Goal: Complete application form

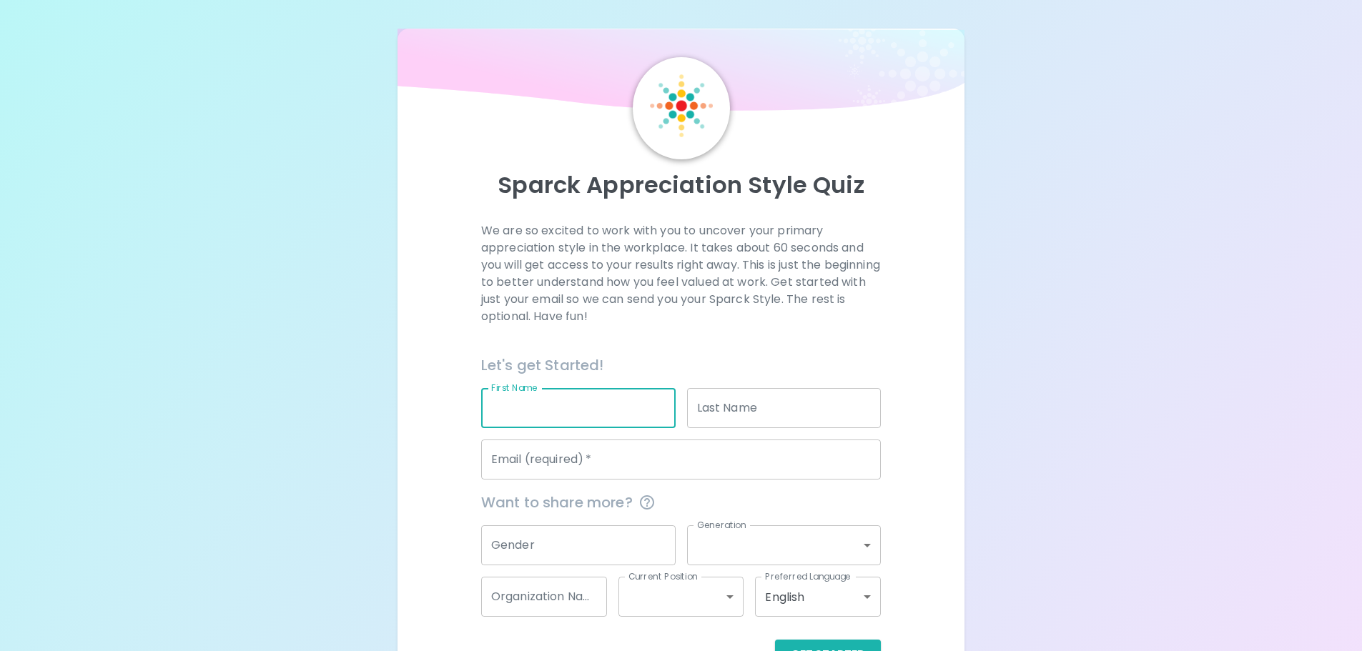
click at [559, 413] on input "First Name" at bounding box center [578, 408] width 194 height 40
type input "[PERSON_NAME]"
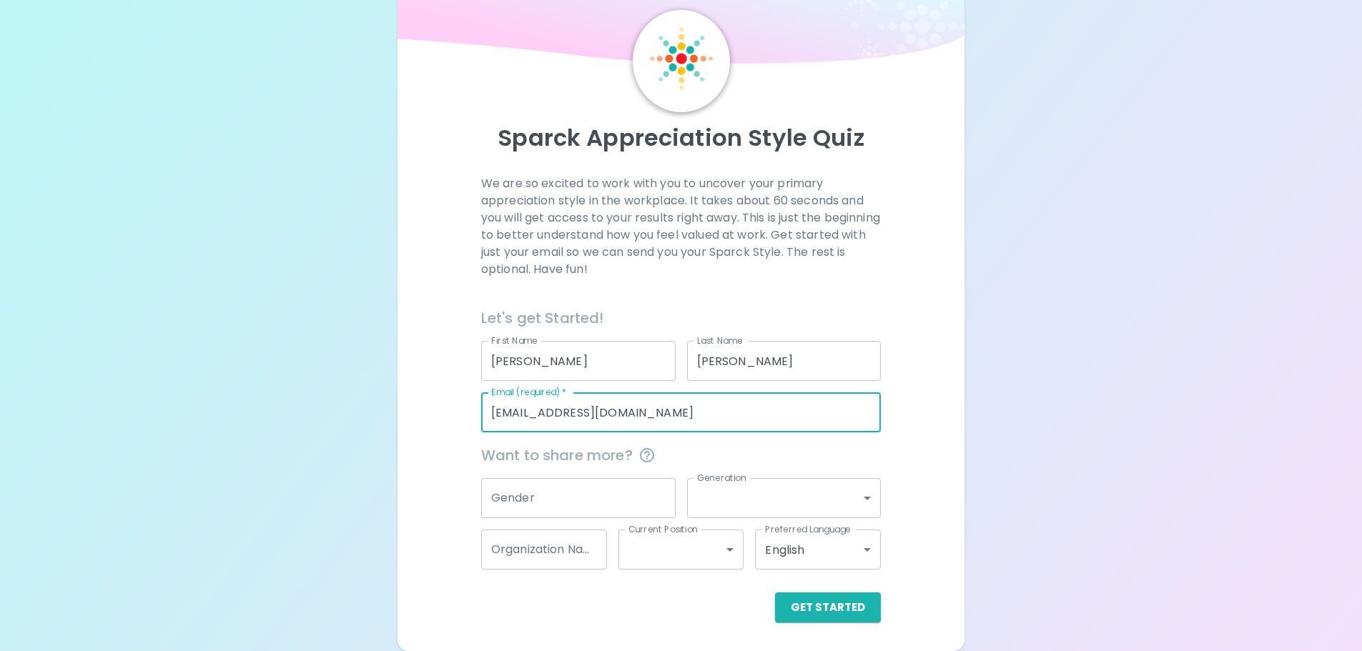
drag, startPoint x: 664, startPoint y: 417, endPoint x: 192, endPoint y: 420, distance: 471.9
click at [192, 420] on div "Sparck Appreciation Style Quiz We are so excited to work with you to uncover yo…" at bounding box center [681, 302] width 1362 height 699
type input "[PERSON_NAME][EMAIL_ADDRESS][PERSON_NAME][DOMAIN_NAME]"
click at [832, 603] on button "Get Started" at bounding box center [828, 608] width 106 height 30
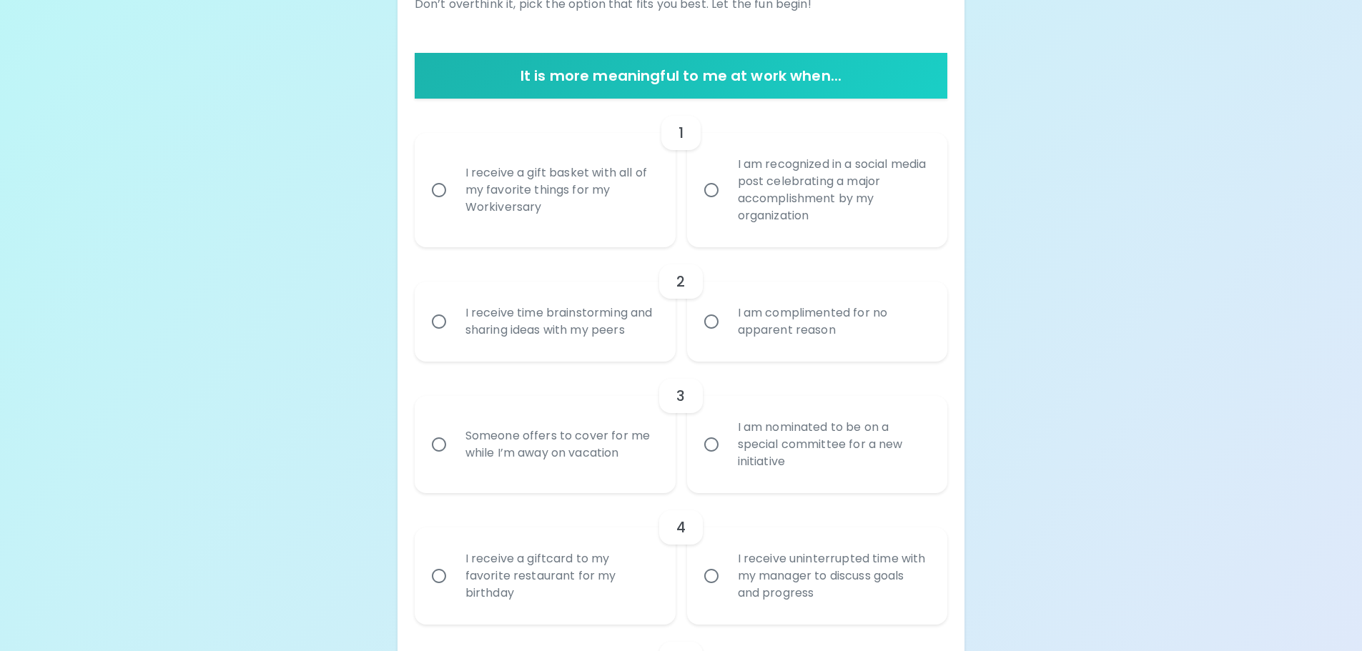
scroll to position [262, 0]
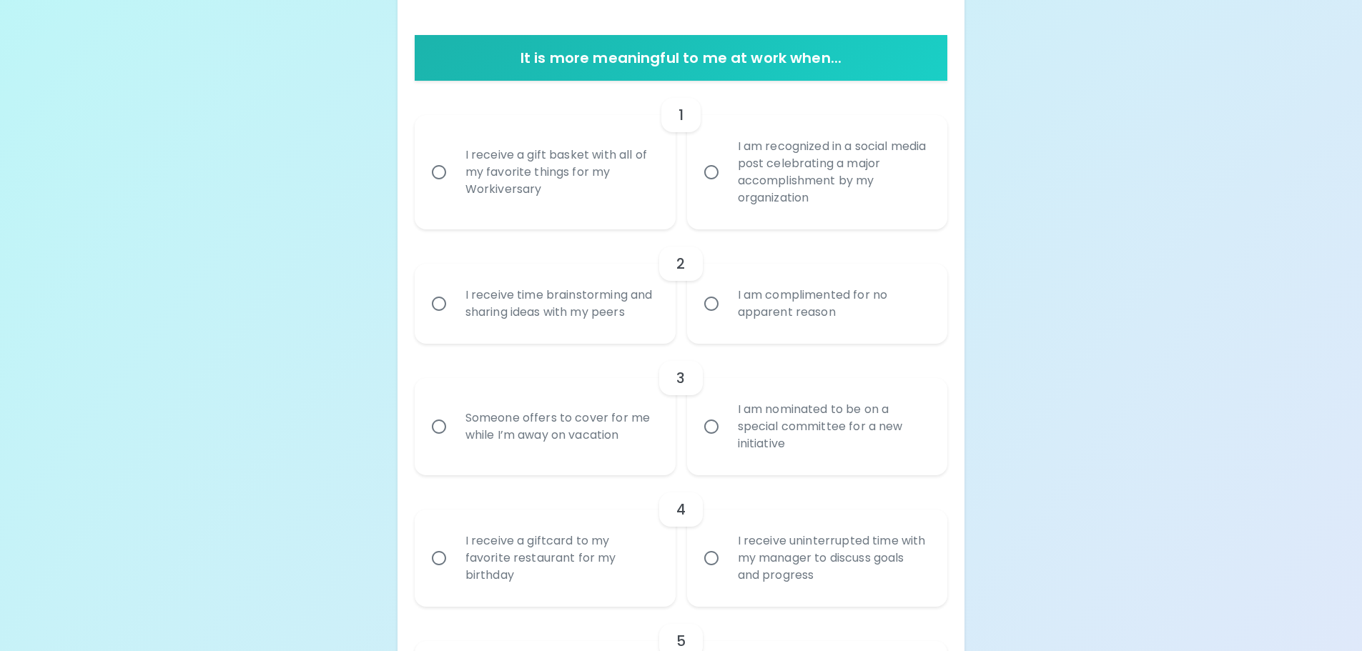
click at [520, 186] on div "I receive a gift basket with all of my favorite things for my Workiversary" at bounding box center [561, 172] width 214 height 86
click at [454, 186] on input "I receive a gift basket with all of my favorite things for my Workiversary" at bounding box center [439, 172] width 30 height 30
radio input "true"
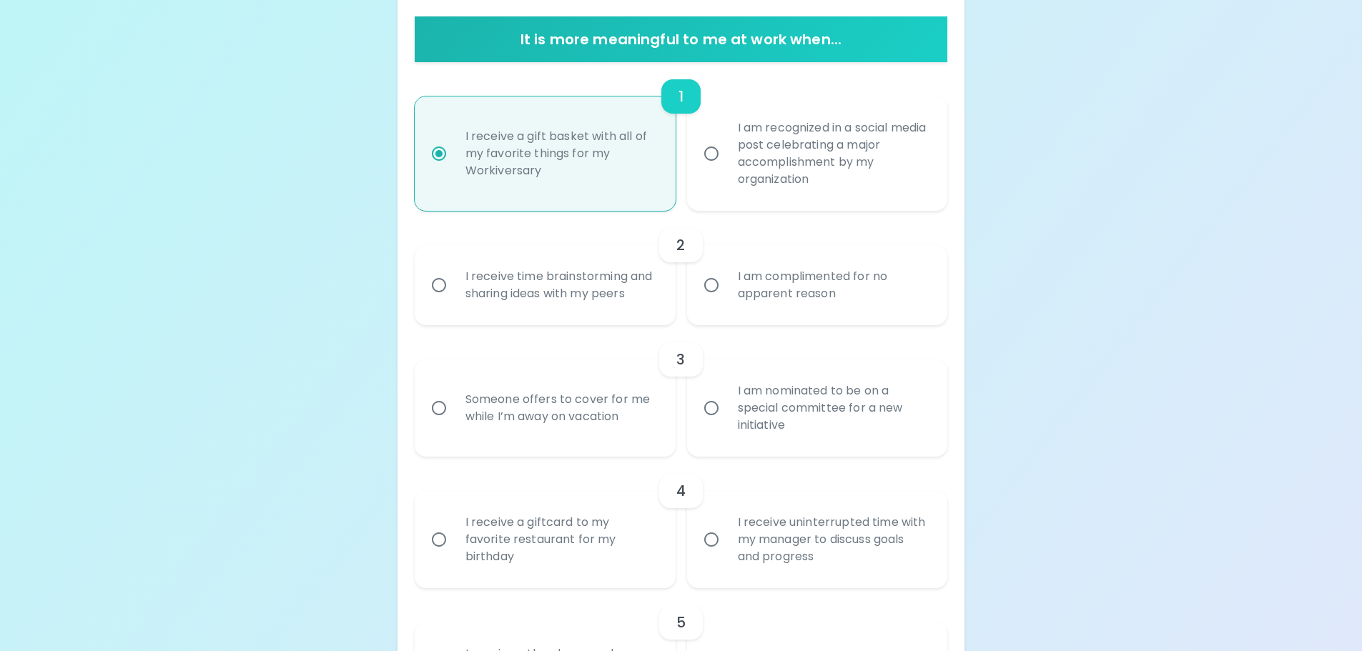
scroll to position [305, 0]
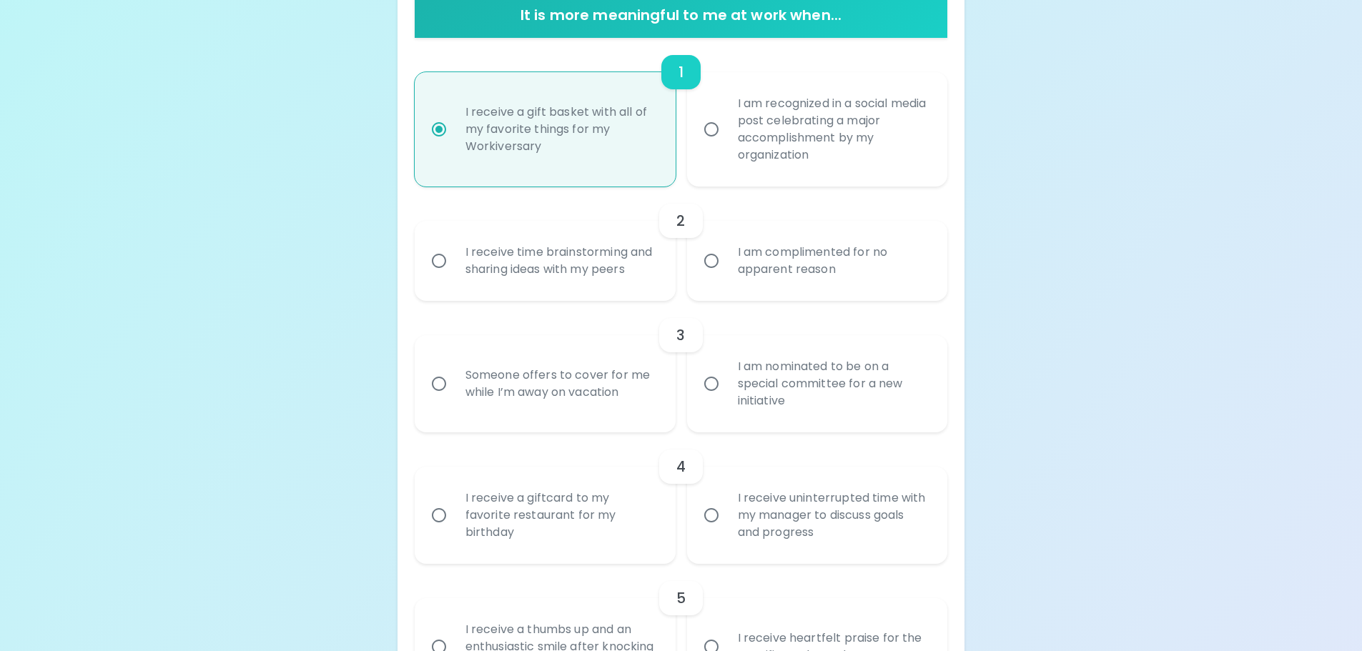
click at [528, 267] on div "I receive time brainstorming and sharing ideas with my peers" at bounding box center [561, 261] width 214 height 69
click at [454, 267] on input "I receive time brainstorming and sharing ideas with my peers" at bounding box center [439, 261] width 30 height 30
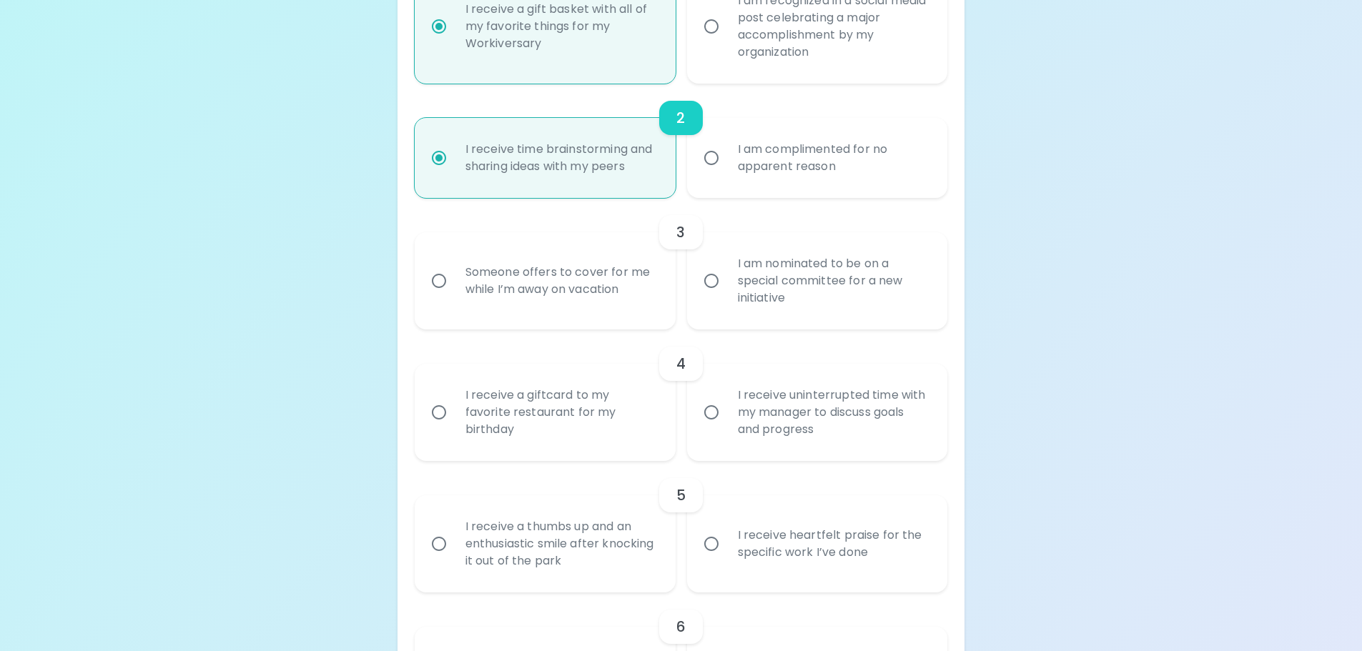
scroll to position [419, 0]
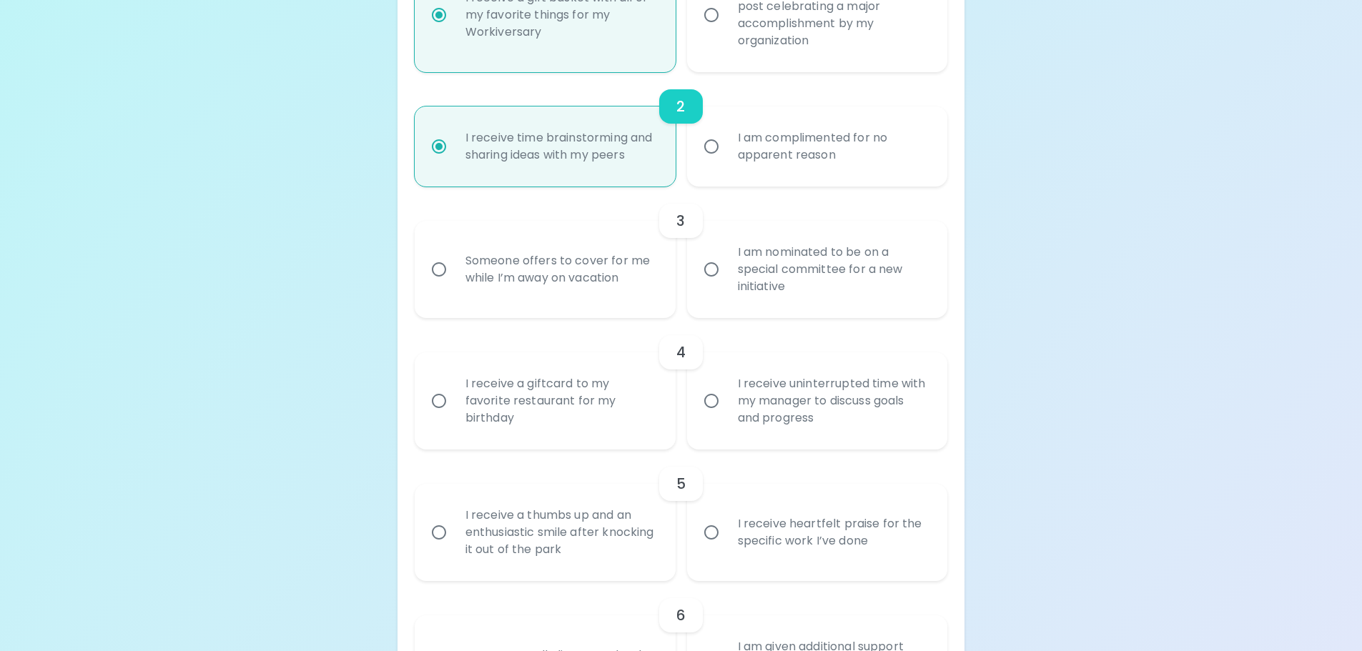
radio input "true"
click at [738, 284] on div "I am nominated to be on a special committee for a new initiative" at bounding box center [833, 270] width 214 height 86
click at [726, 284] on input "I am nominated to be on a special committee for a new initiative" at bounding box center [711, 270] width 30 height 30
radio input "false"
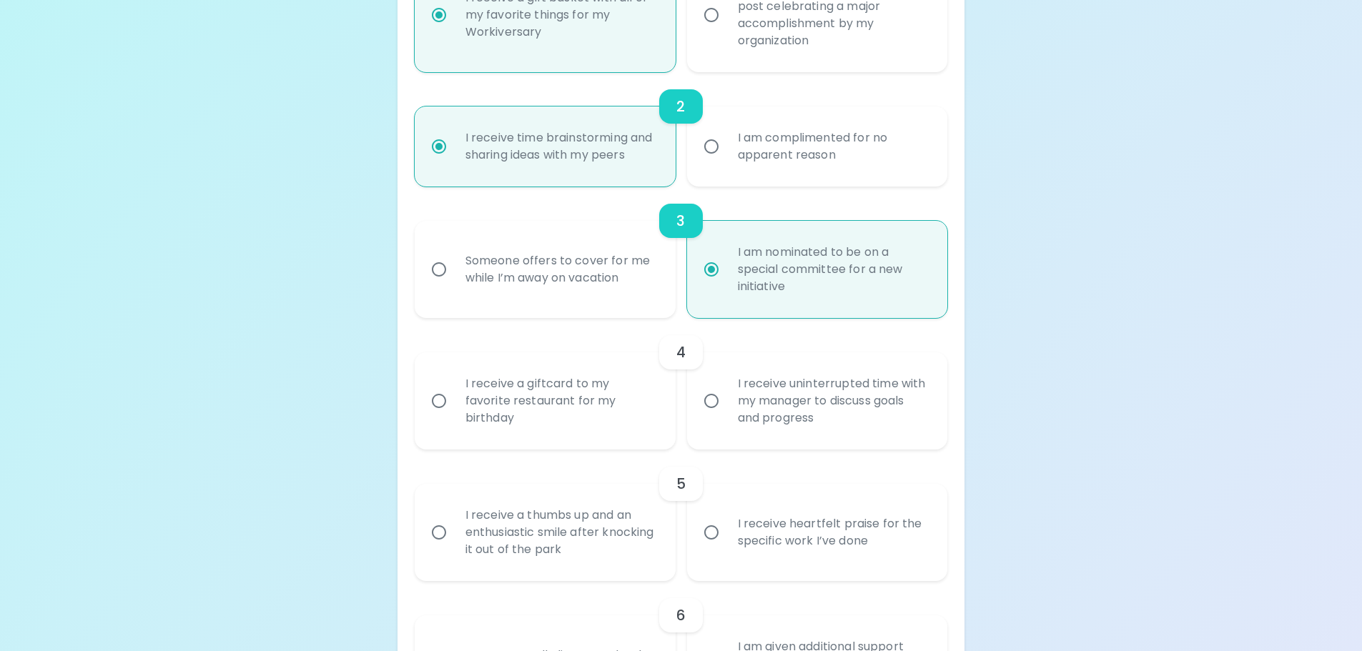
scroll to position [533, 0]
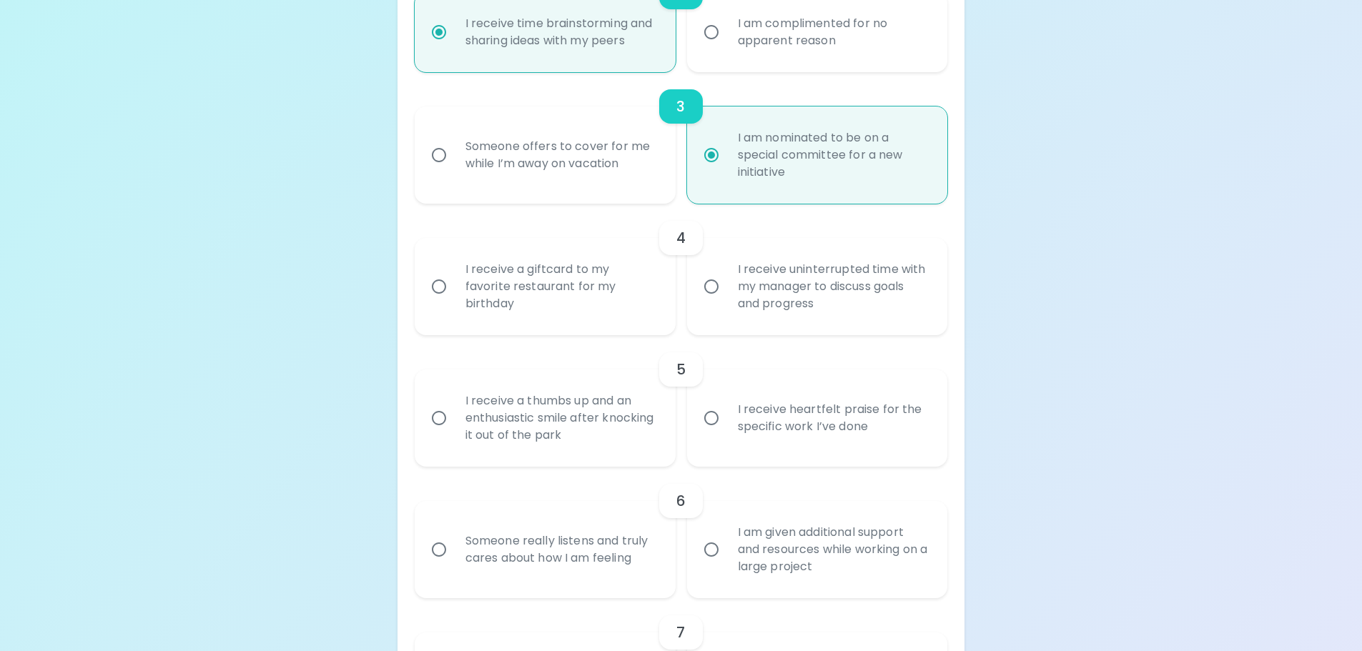
radio input "true"
click at [810, 312] on div "I receive uninterrupted time with my manager to discuss goals and progress" at bounding box center [833, 287] width 214 height 86
click at [726, 302] on input "I receive uninterrupted time with my manager to discuss goals and progress" at bounding box center [711, 287] width 30 height 30
radio input "false"
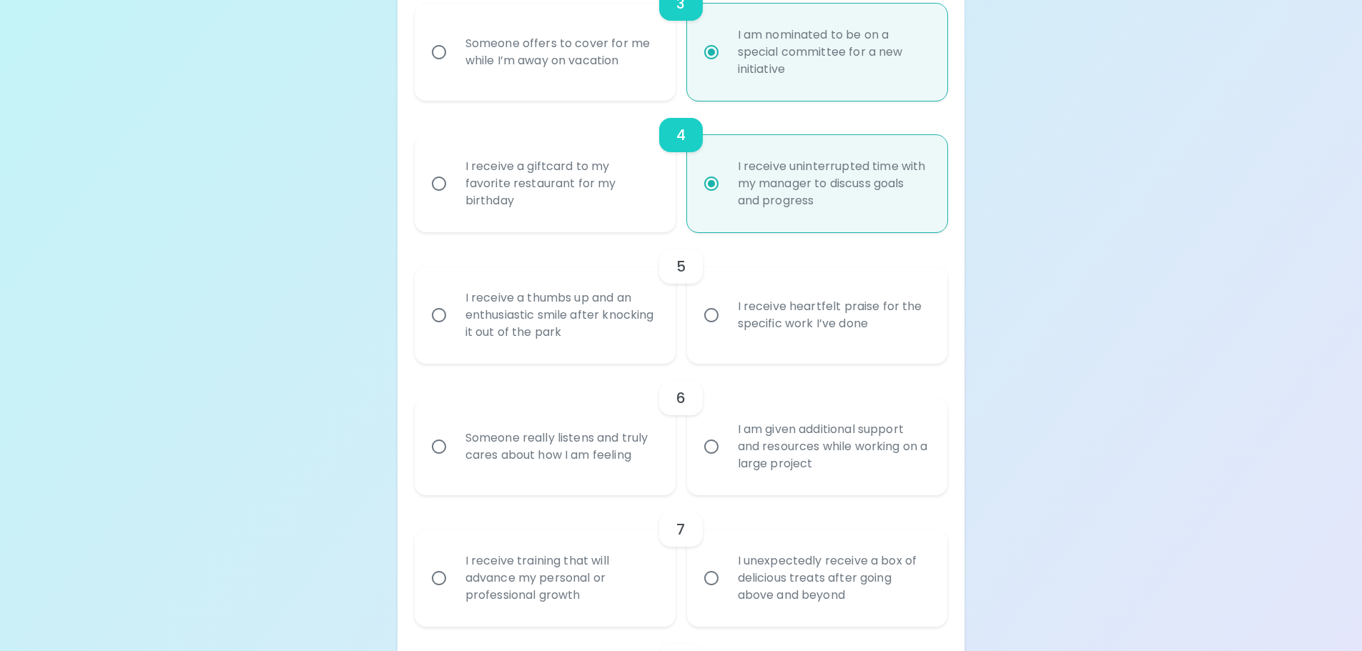
scroll to position [648, 0]
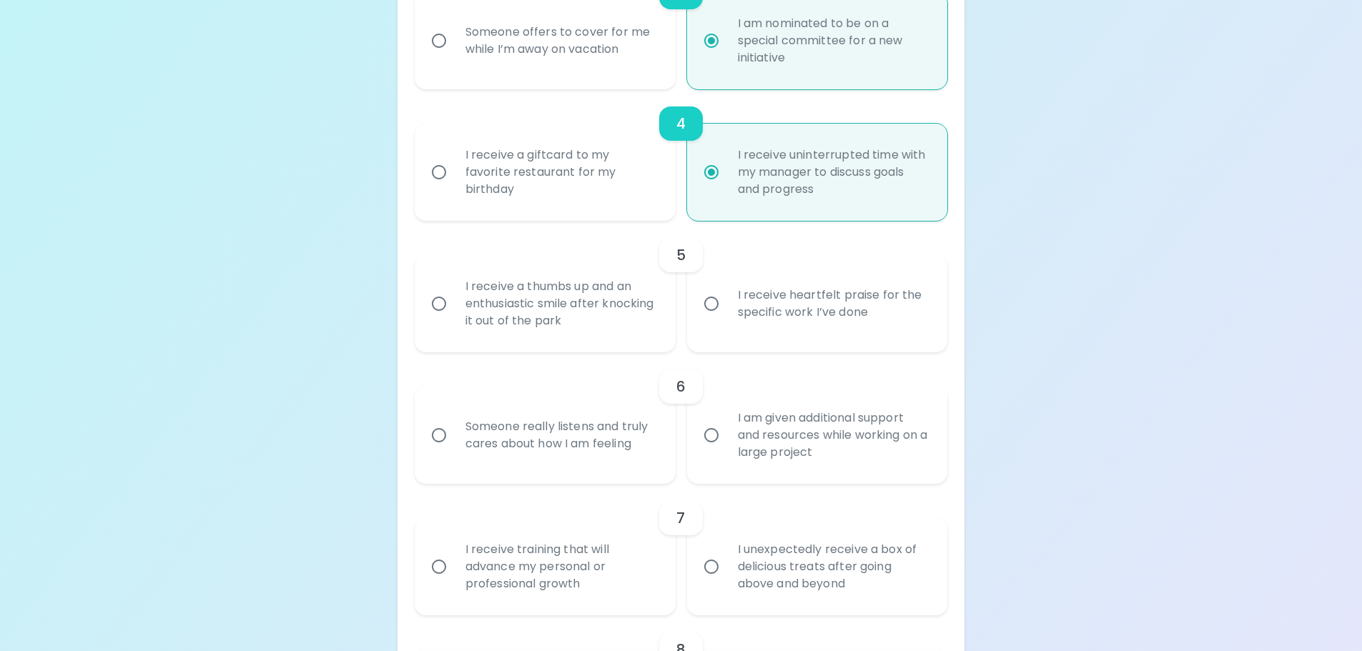
radio input "true"
click at [800, 319] on div "I receive heartfelt praise for the specific work I’ve done" at bounding box center [833, 304] width 214 height 69
click at [726, 319] on input "I receive heartfelt praise for the specific work I’ve done" at bounding box center [711, 304] width 30 height 30
radio input "false"
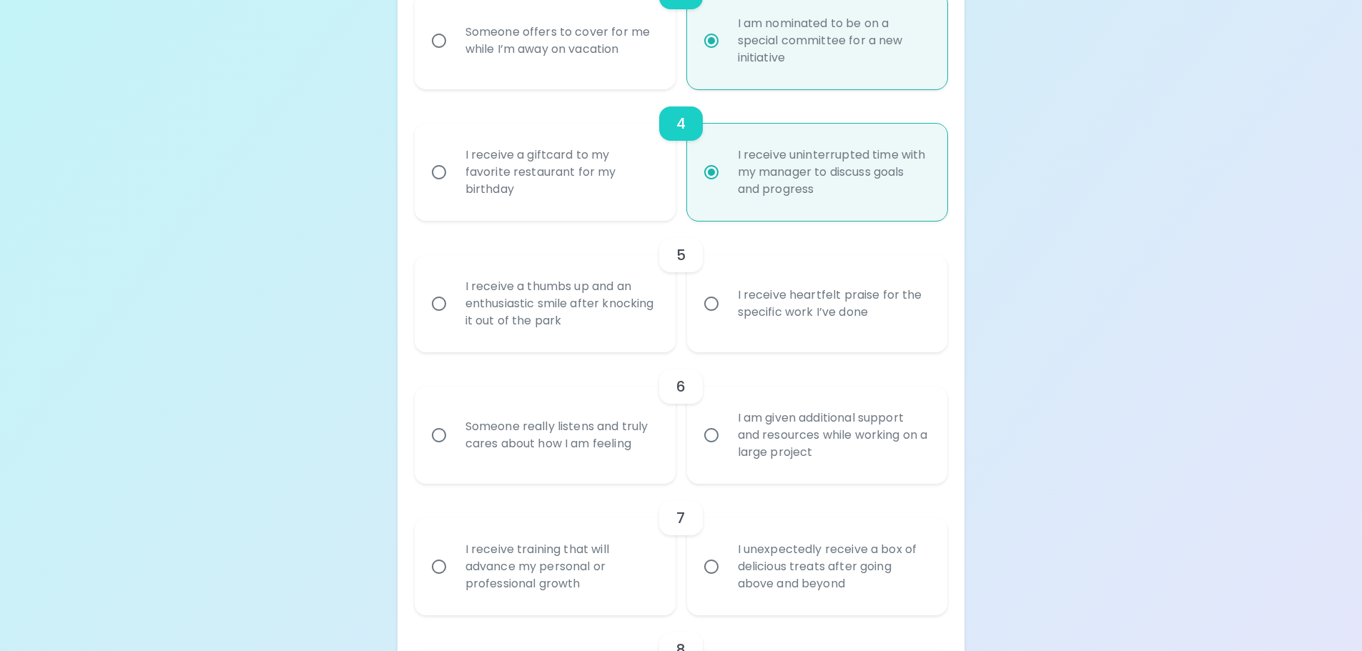
radio input "false"
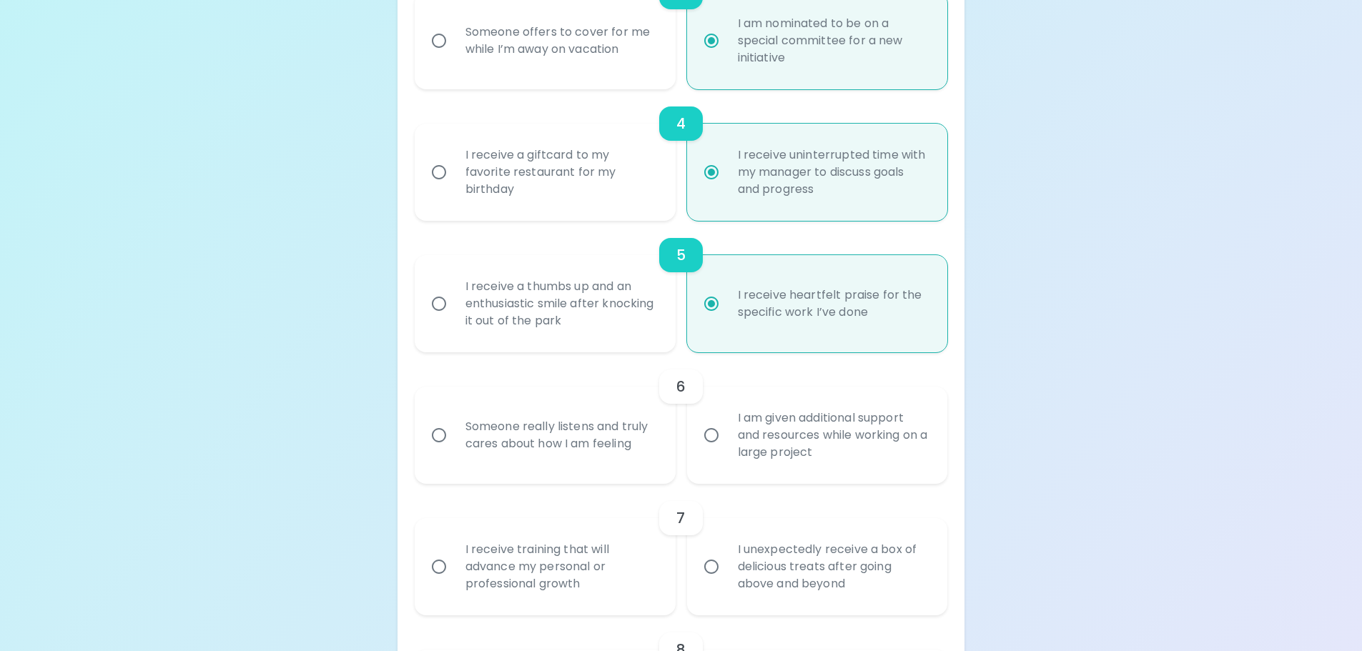
scroll to position [762, 0]
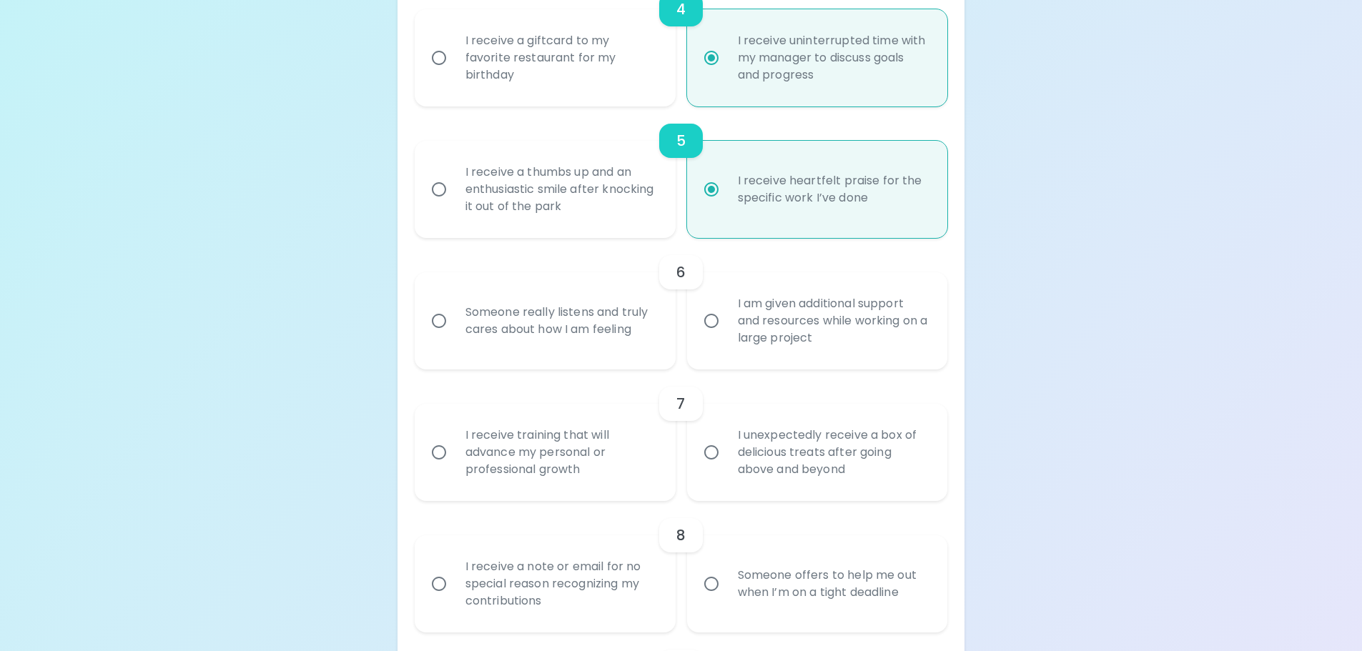
radio input "true"
click at [619, 332] on div "Someone really listens and truly cares about how I am feeling" at bounding box center [561, 321] width 214 height 69
click at [454, 332] on input "Someone really listens and truly cares about how I am feeling" at bounding box center [439, 321] width 30 height 30
radio input "false"
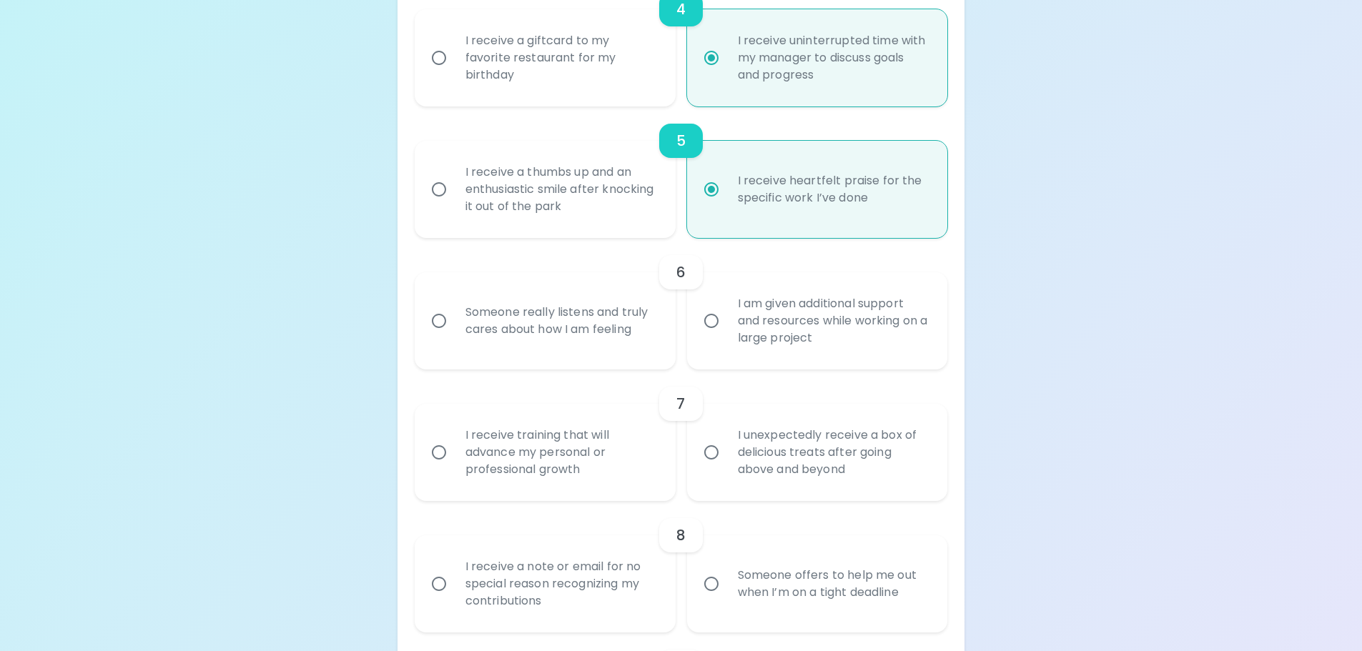
radio input "false"
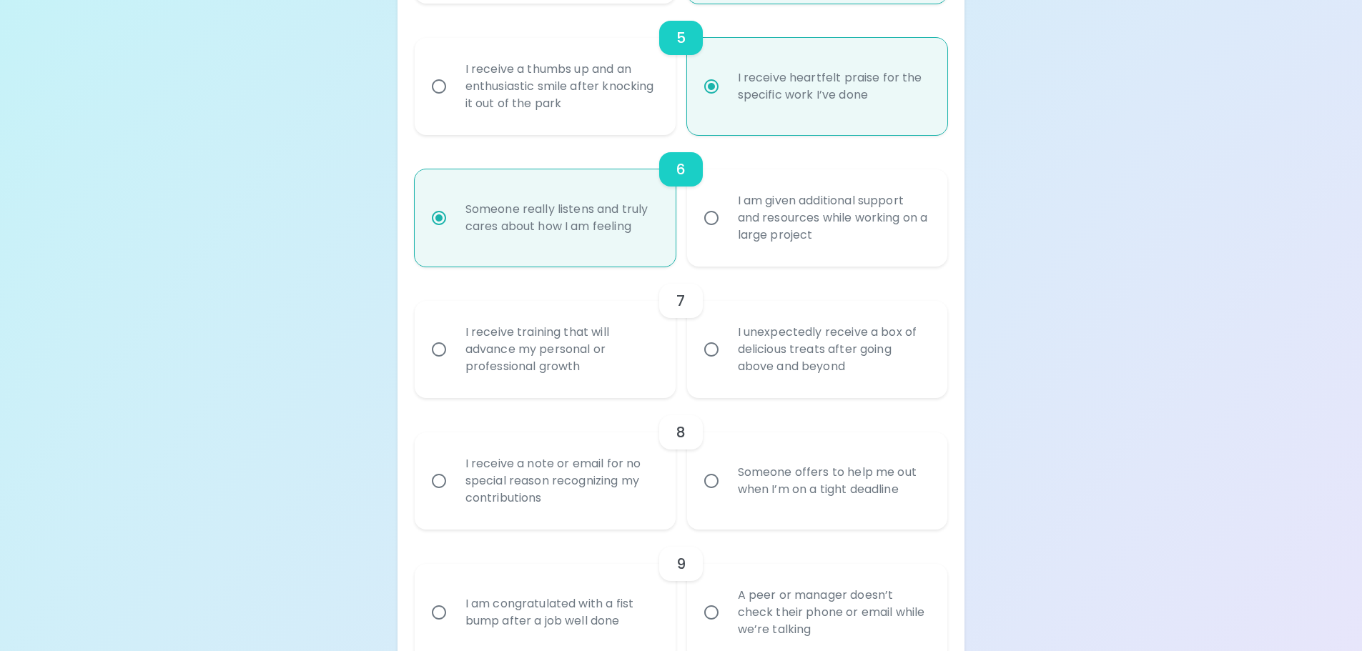
scroll to position [877, 0]
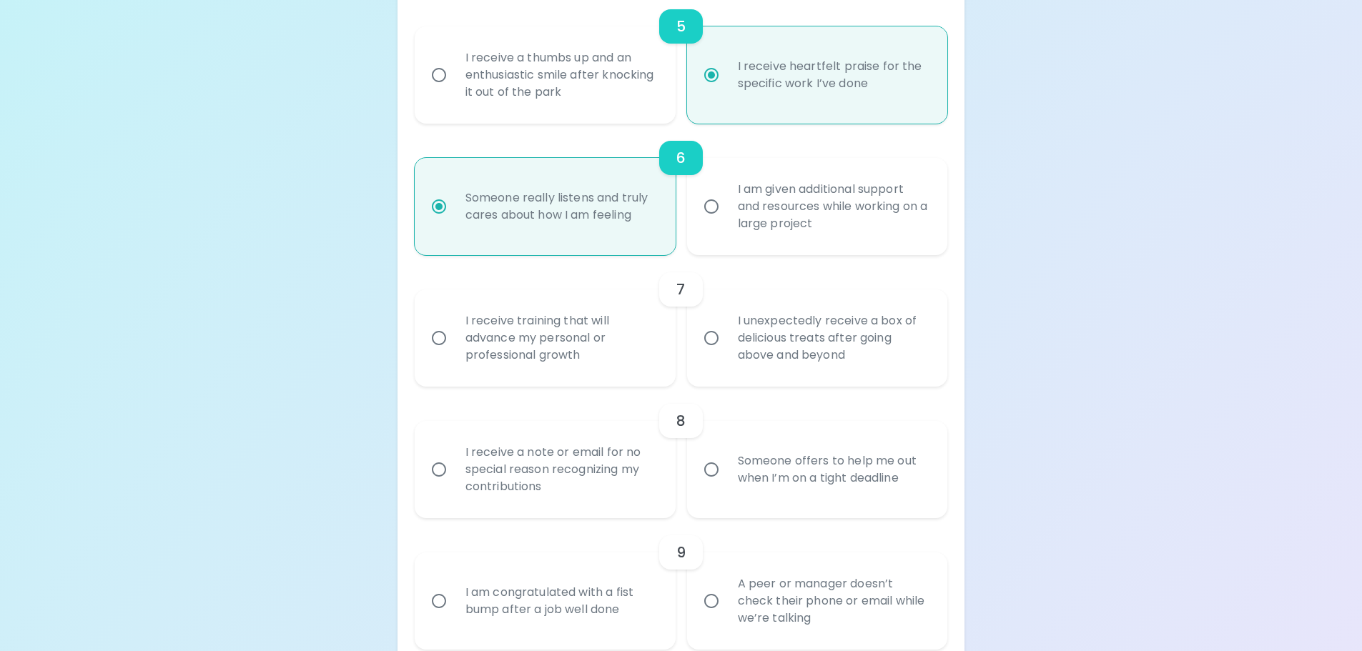
radio input "true"
click at [636, 355] on div "I receive training that will advance my personal or professional growth" at bounding box center [561, 338] width 214 height 86
click at [454, 353] on input "I receive training that will advance my personal or professional growth" at bounding box center [439, 338] width 30 height 30
radio input "false"
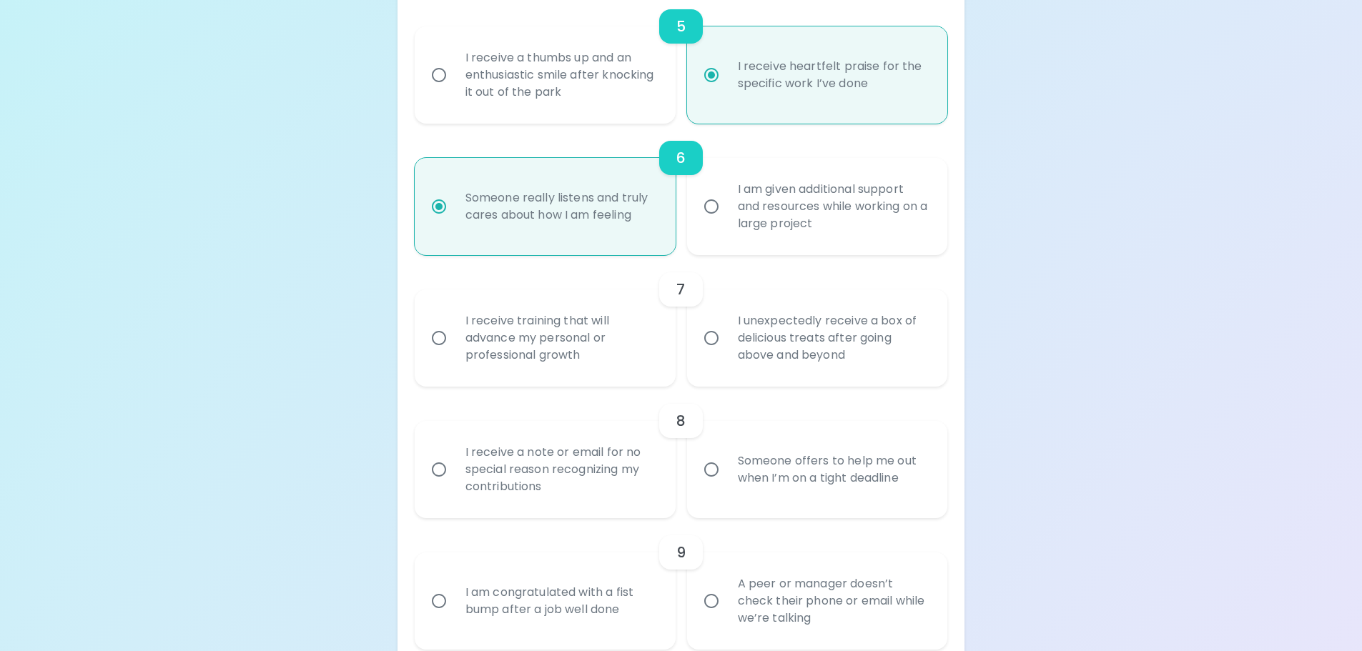
radio input "false"
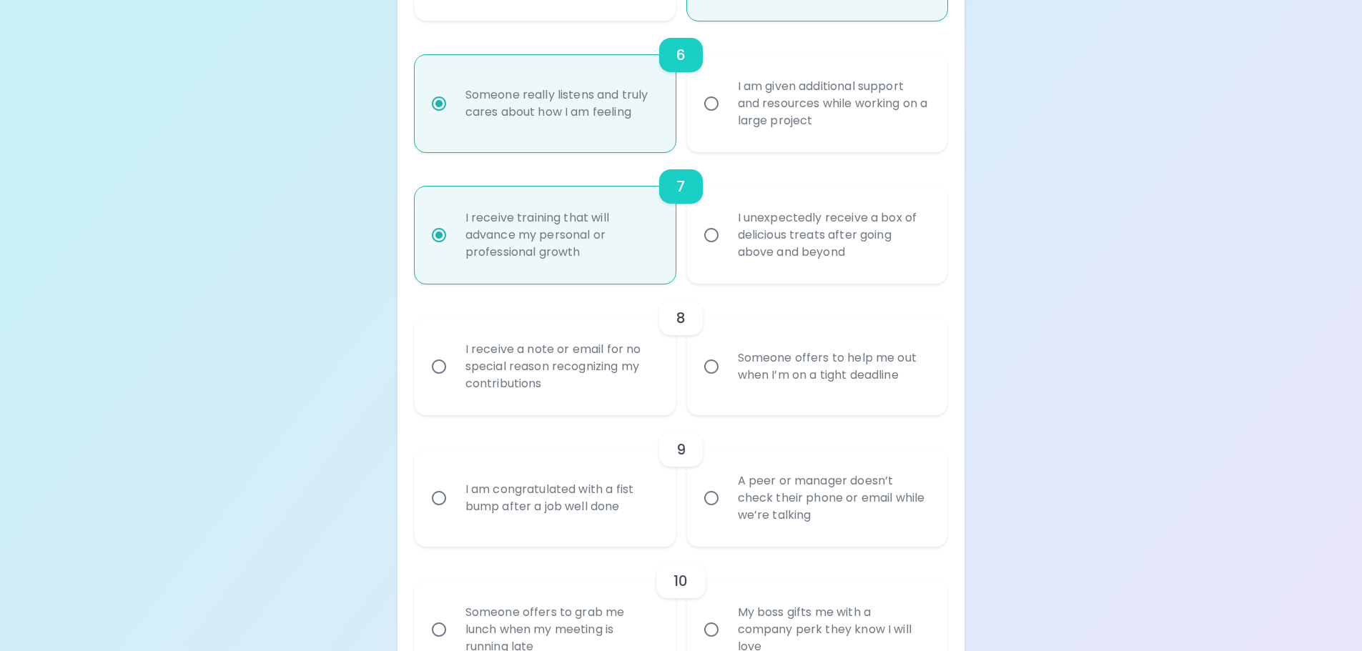
scroll to position [991, 0]
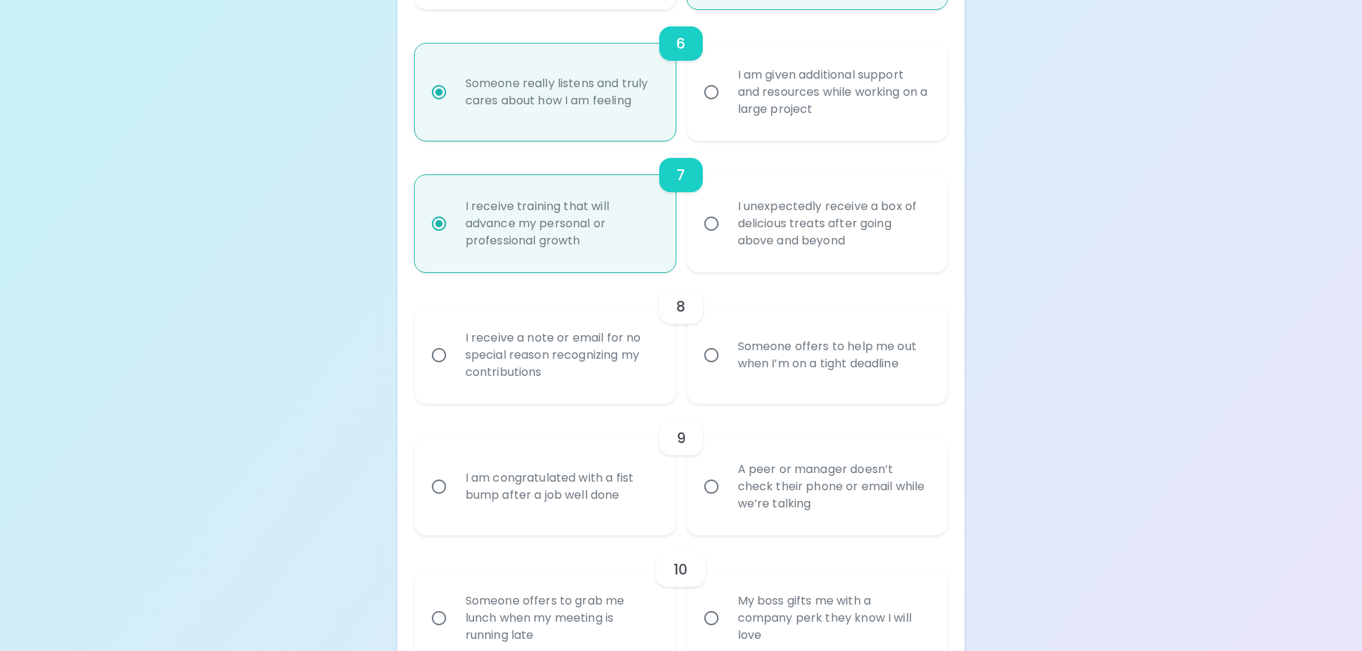
radio input "true"
click at [616, 373] on div "I receive a note or email for no special reason recognizing my contributions" at bounding box center [561, 355] width 214 height 86
click at [454, 370] on input "I receive a note or email for no special reason recognizing my contributions" at bounding box center [439, 355] width 30 height 30
radio input "false"
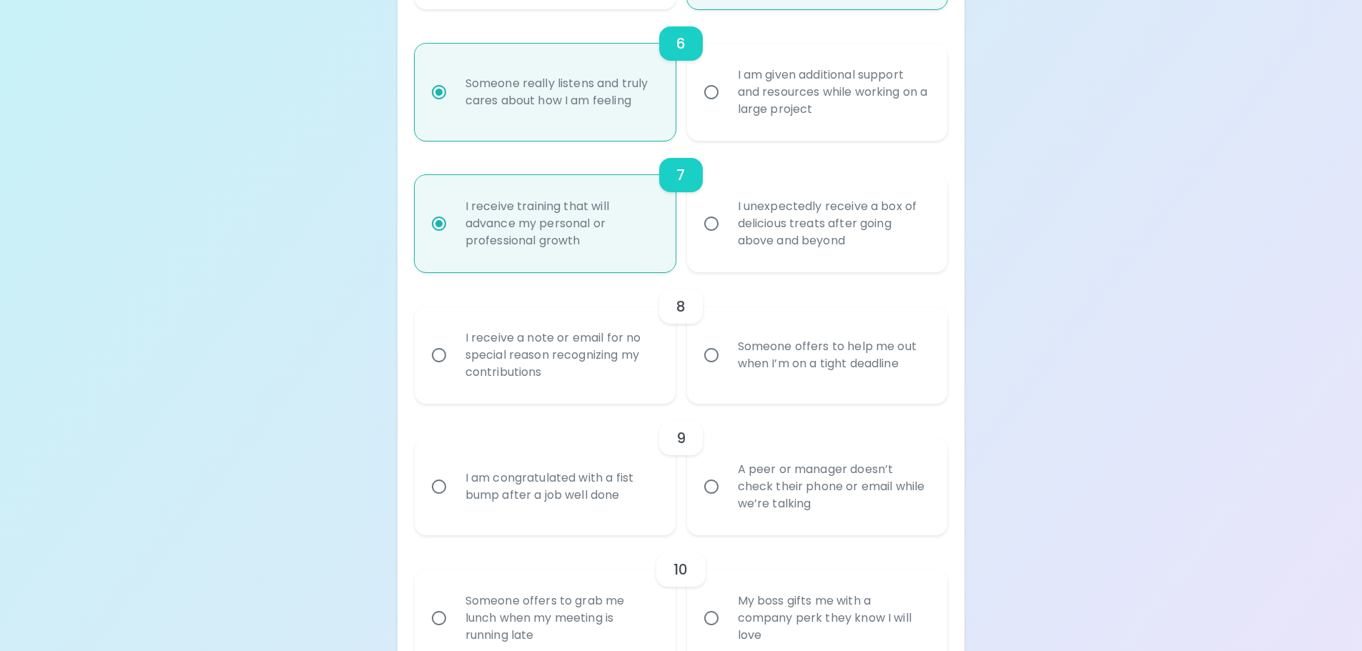
radio input "false"
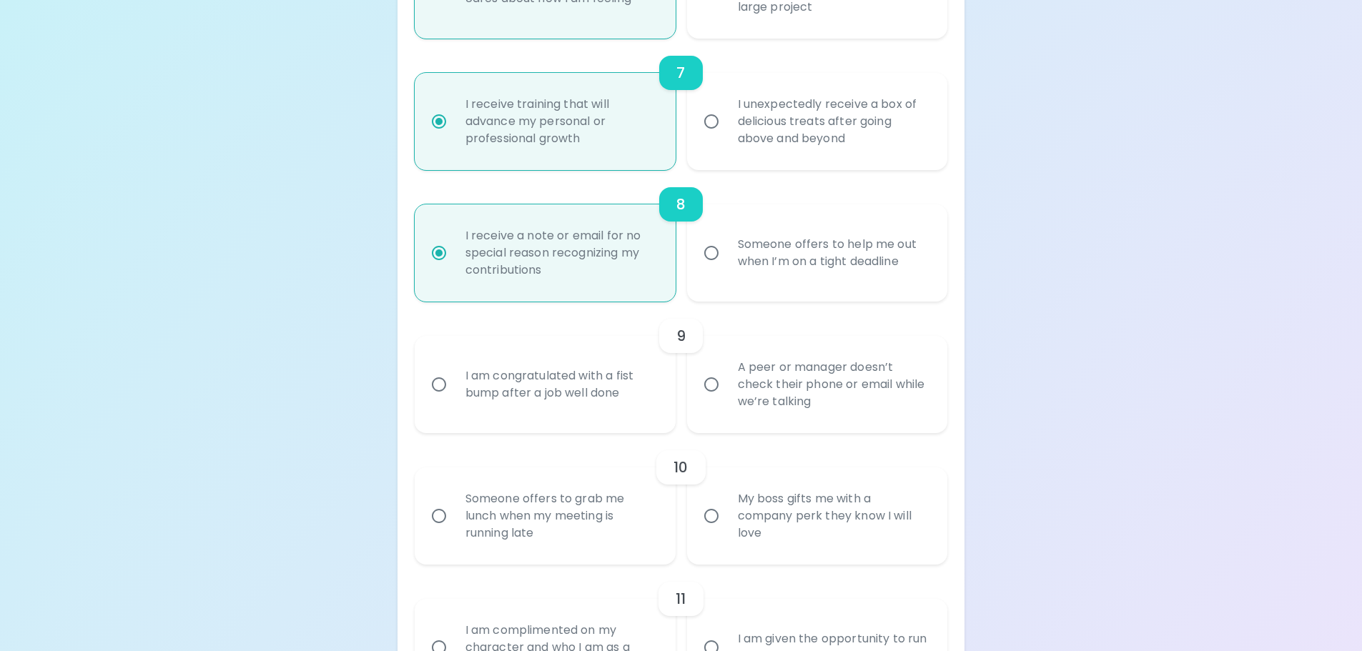
scroll to position [1105, 0]
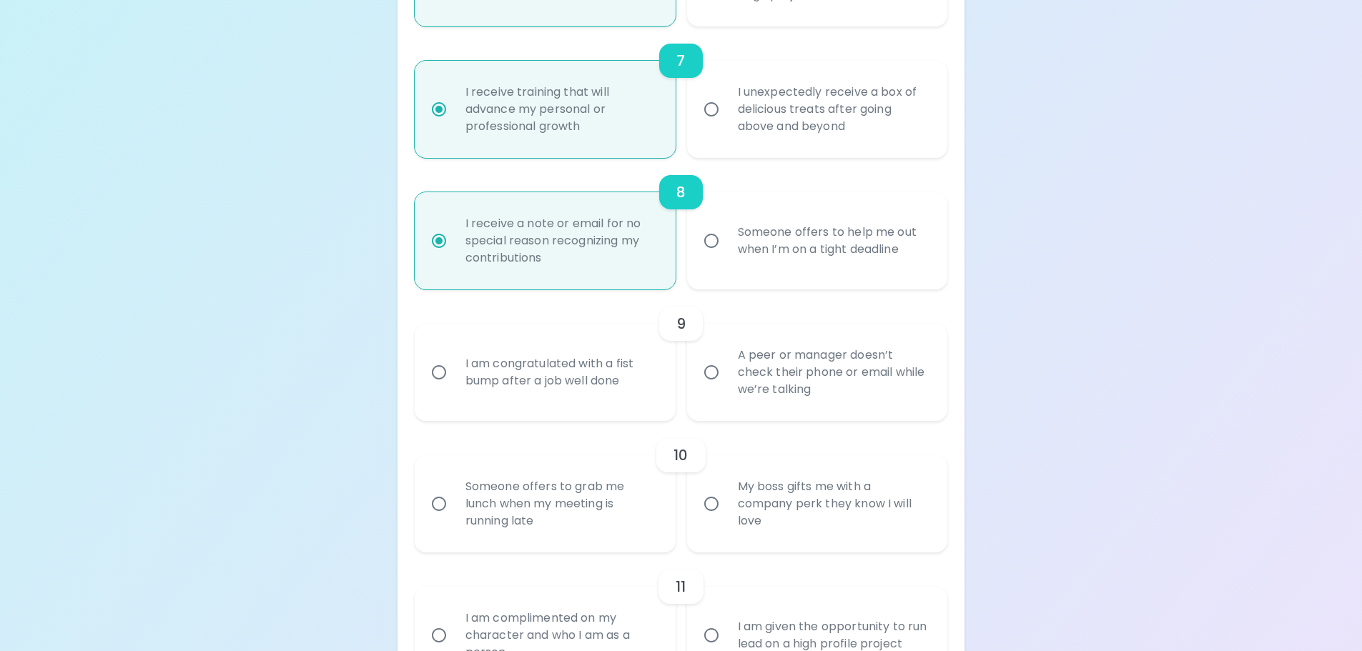
radio input "true"
click at [790, 375] on div "A peer or manager doesn’t check their phone or email while we’re talking" at bounding box center [833, 373] width 214 height 86
click at [726, 375] on input "A peer or manager doesn’t check their phone or email while we’re talking" at bounding box center [711, 373] width 30 height 30
radio input "false"
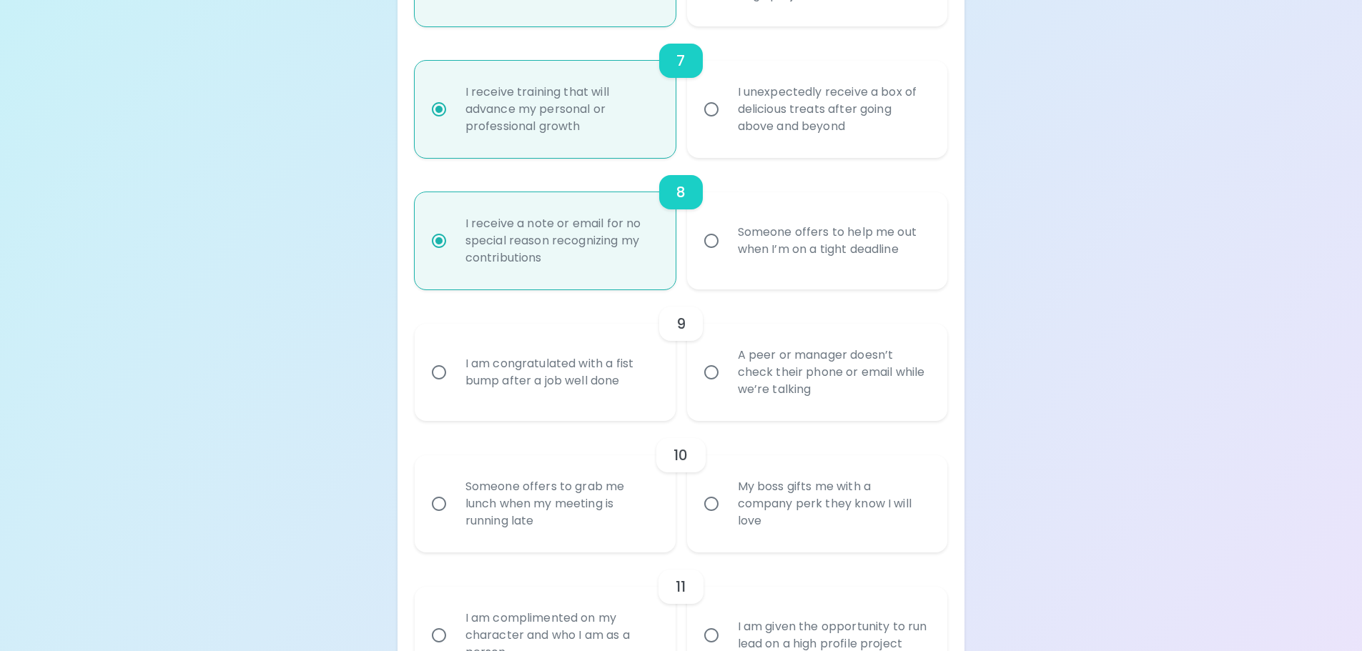
radio input "false"
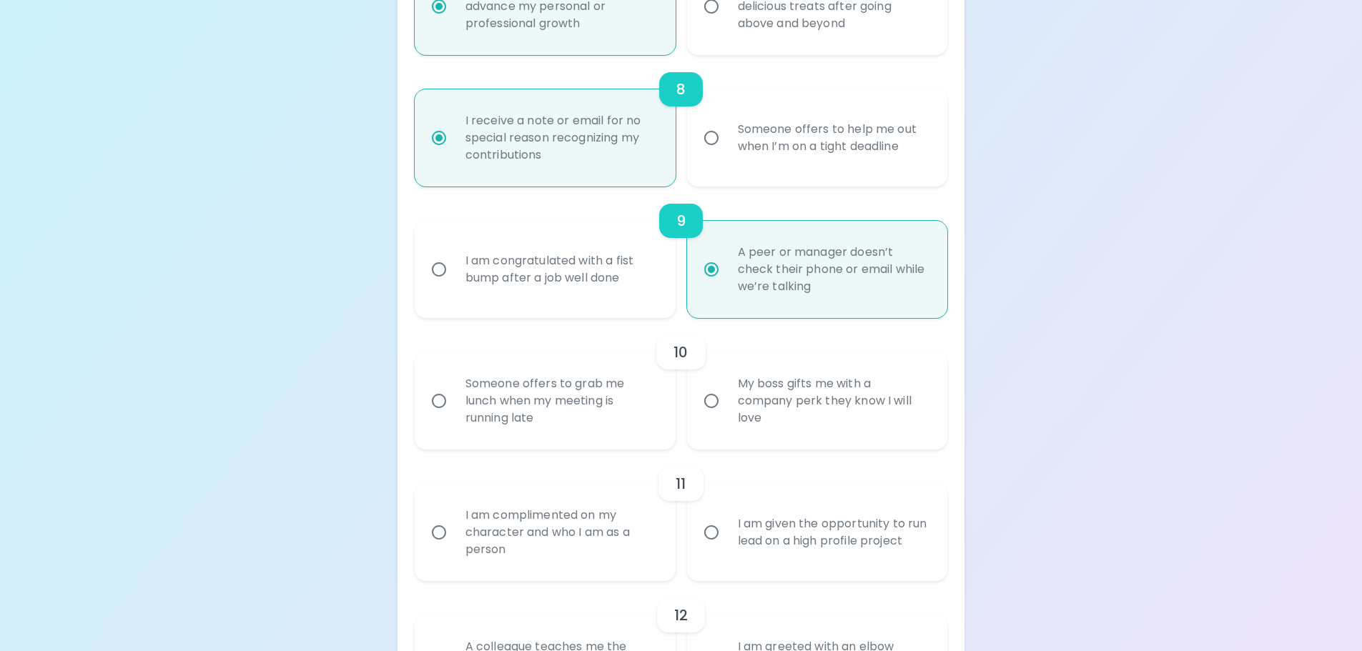
scroll to position [1220, 0]
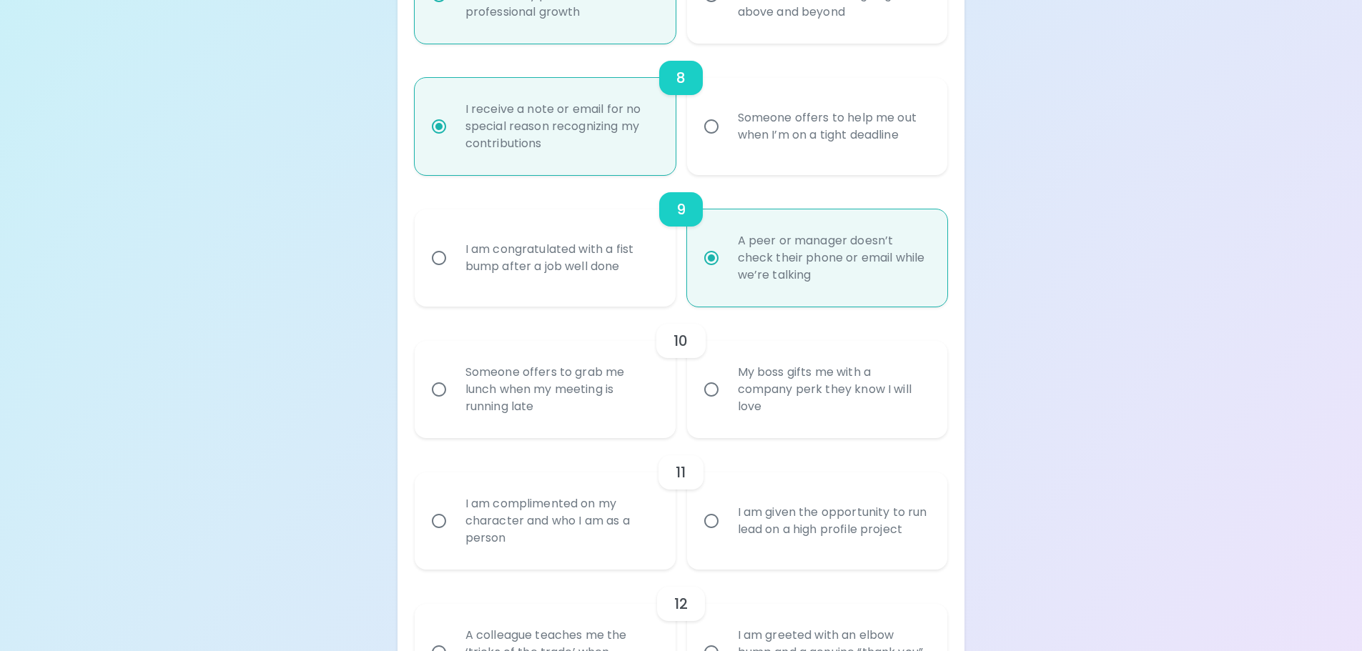
radio input "true"
click at [601, 408] on div "Someone offers to grab me lunch when my meeting is running late" at bounding box center [561, 390] width 214 height 86
click at [454, 405] on input "Someone offers to grab me lunch when my meeting is running late" at bounding box center [439, 390] width 30 height 30
radio input "false"
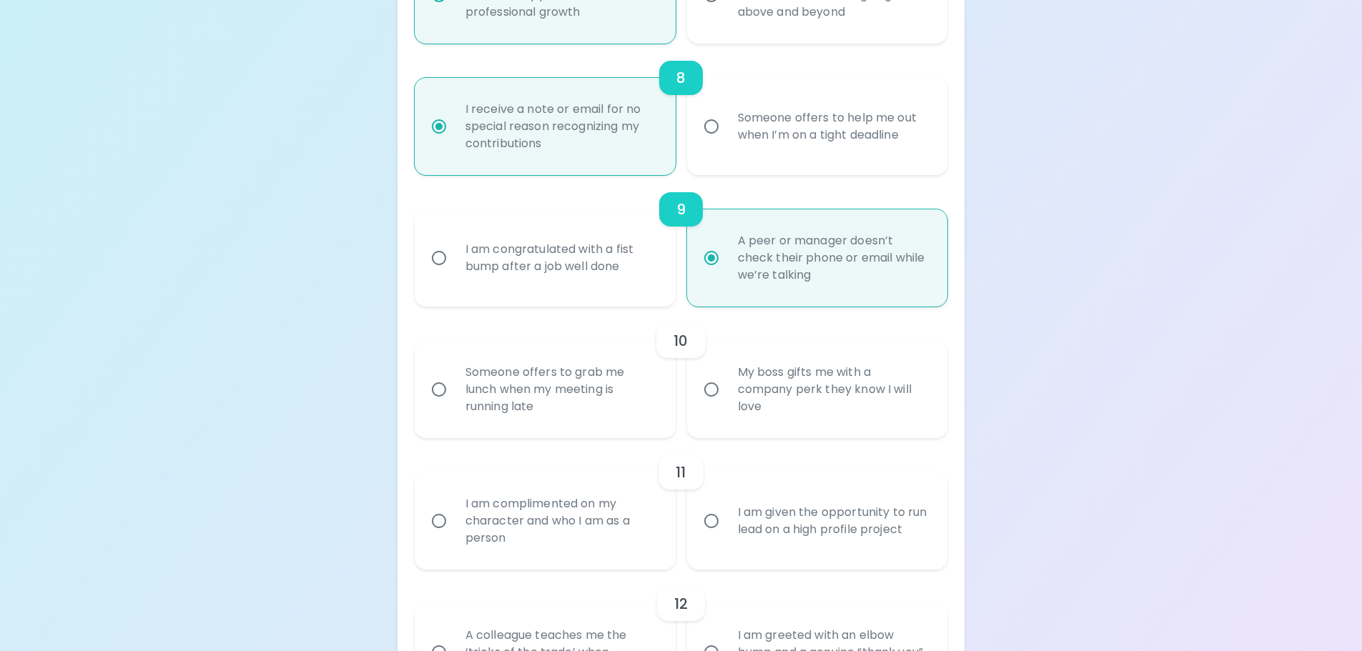
radio input "false"
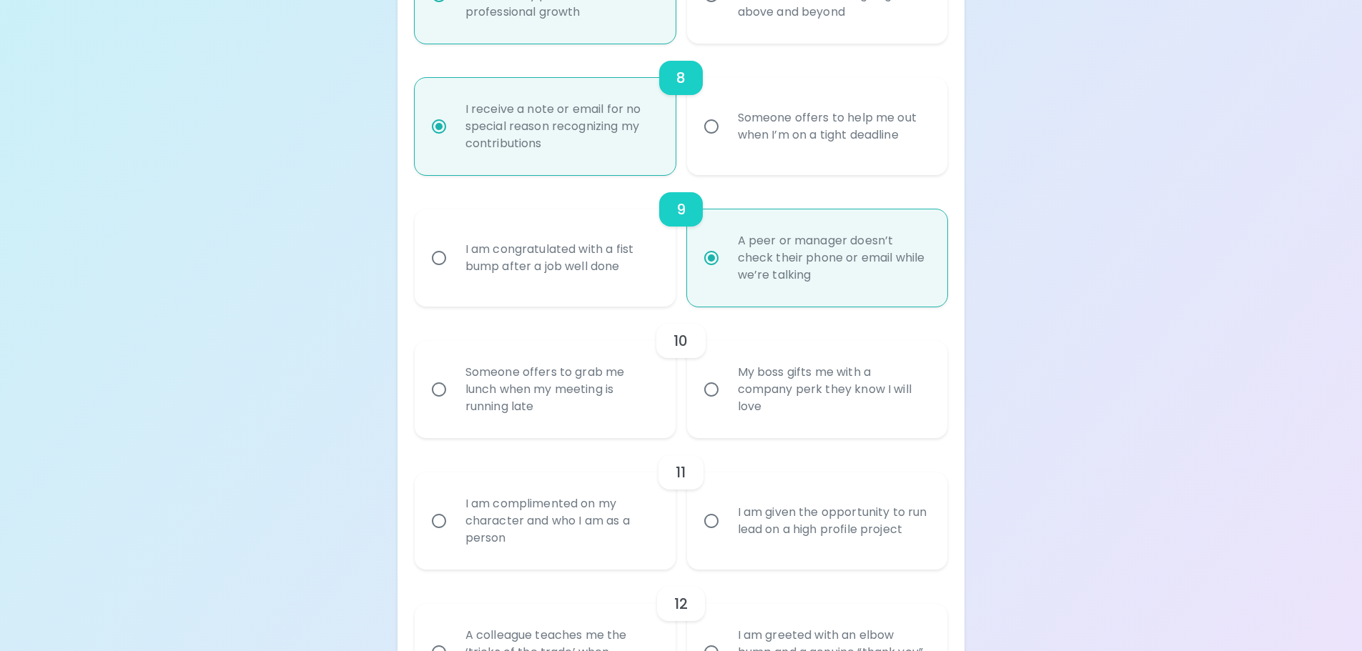
radio input "false"
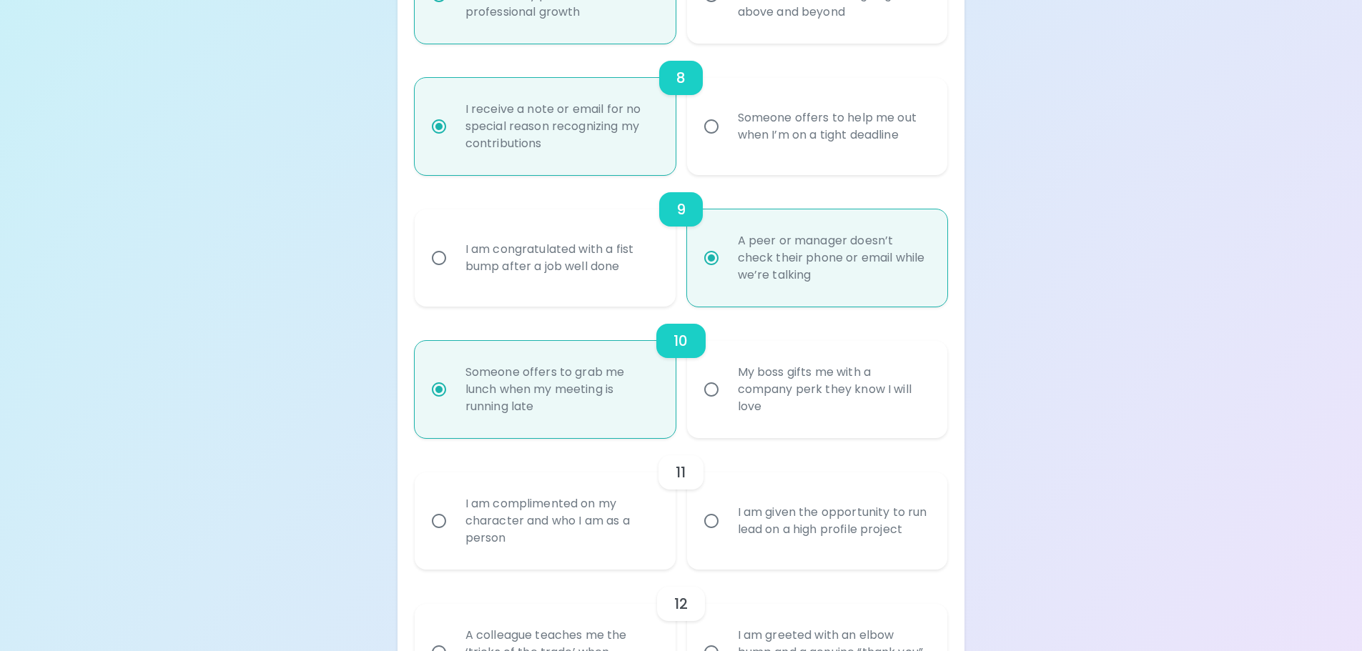
scroll to position [1334, 0]
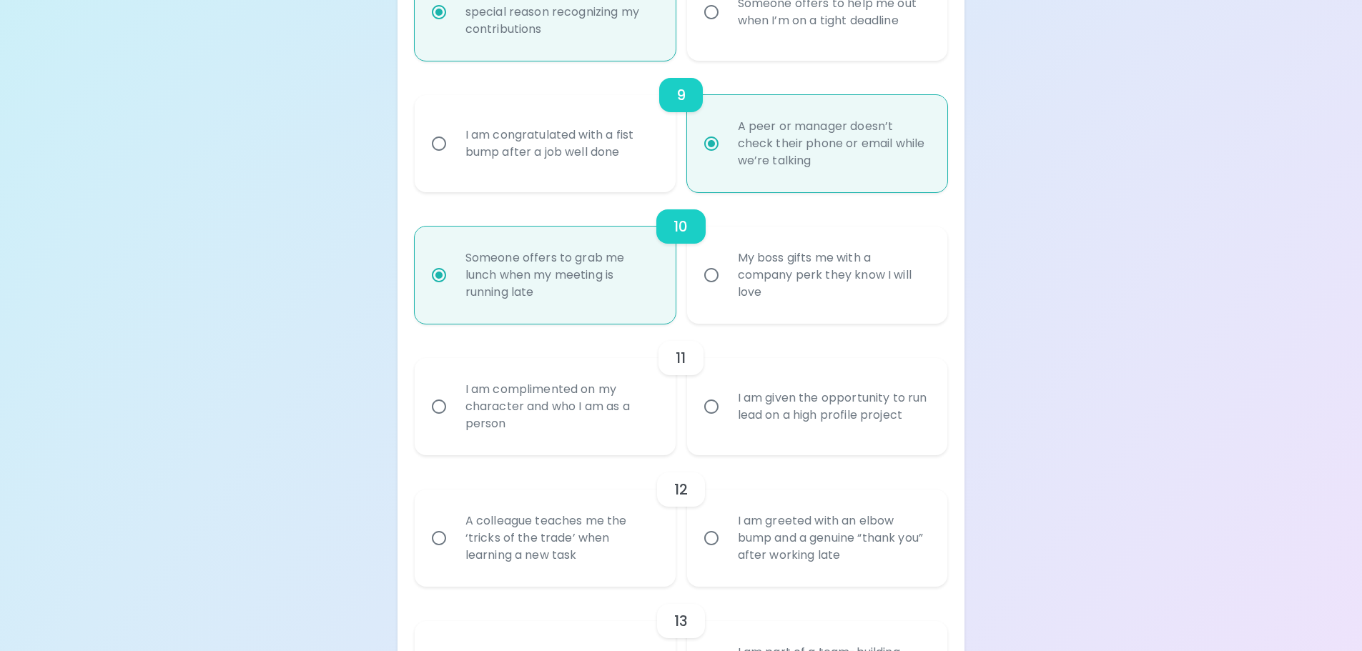
radio input "true"
click at [751, 430] on div "I am given the opportunity to run lead on a high profile project" at bounding box center [833, 407] width 214 height 69
click at [726, 422] on input "I am given the opportunity to run lead on a high profile project" at bounding box center [711, 407] width 30 height 30
radio input "false"
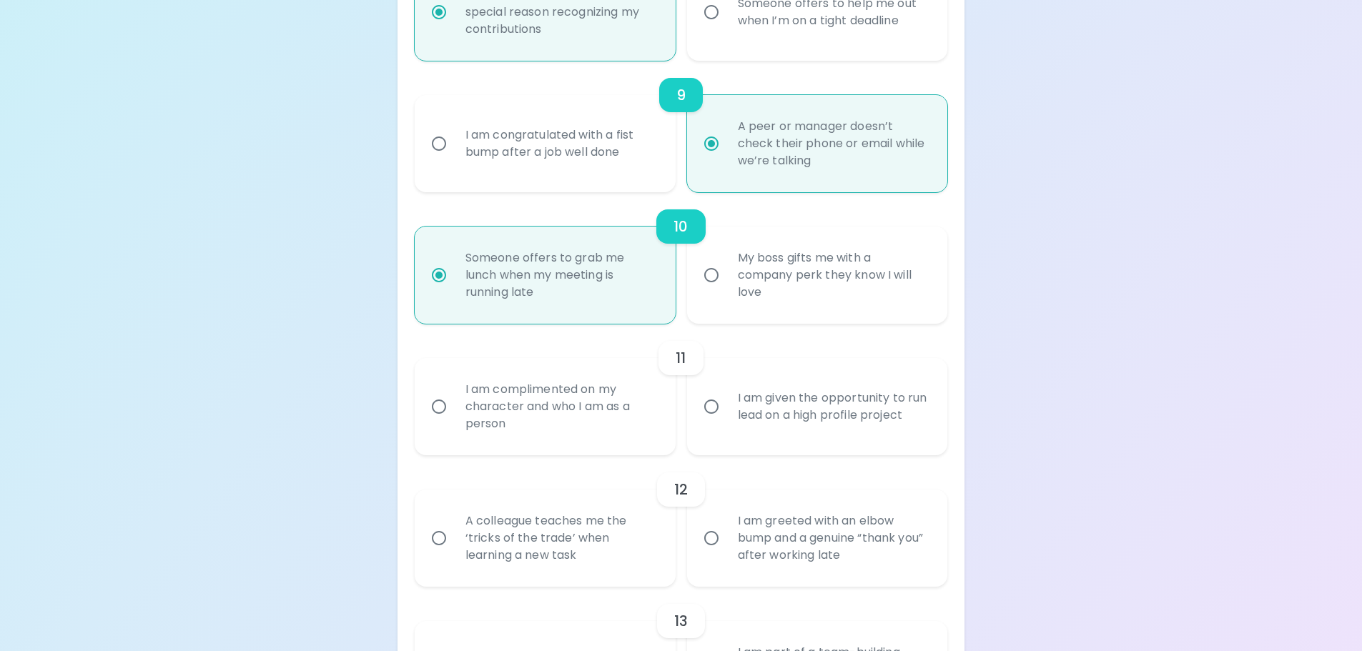
radio input "false"
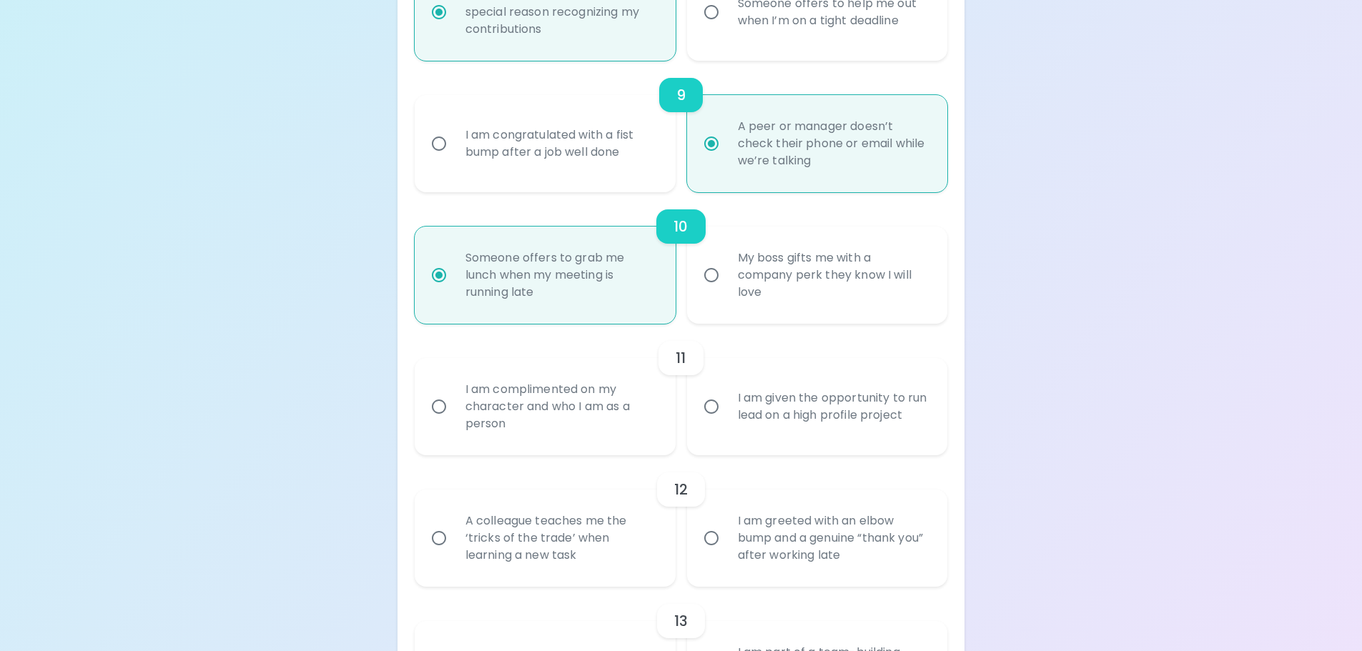
radio input "false"
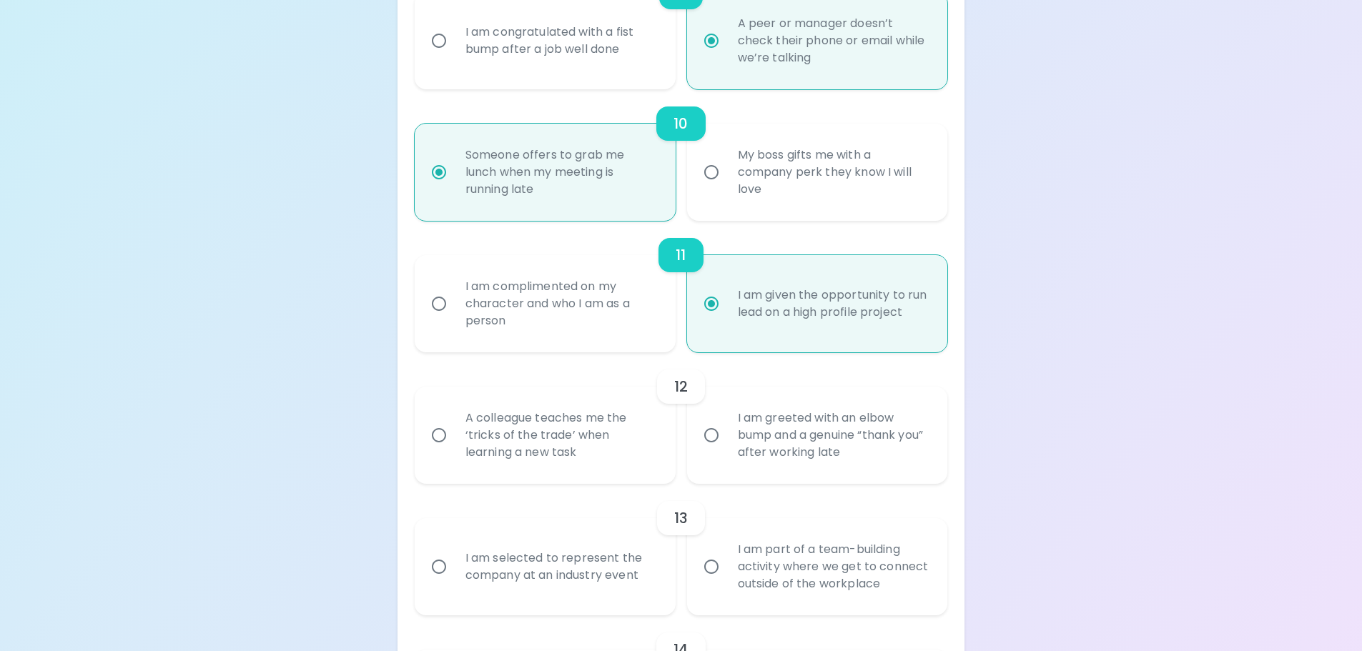
scroll to position [1449, 0]
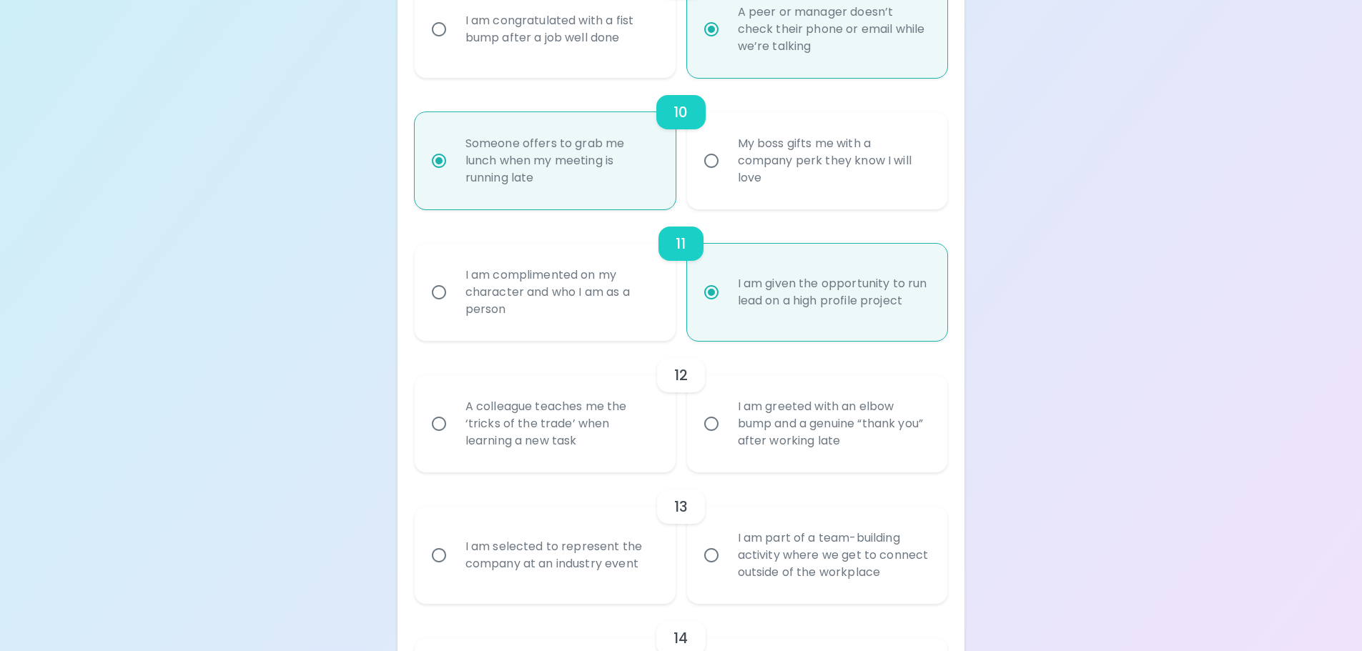
radio input "true"
click at [808, 440] on div "I am greeted with an elbow bump and a genuine “thank you” after working late" at bounding box center [833, 424] width 214 height 86
click at [726, 439] on input "I am greeted with an elbow bump and a genuine “thank you” after working late" at bounding box center [711, 424] width 30 height 30
radio input "false"
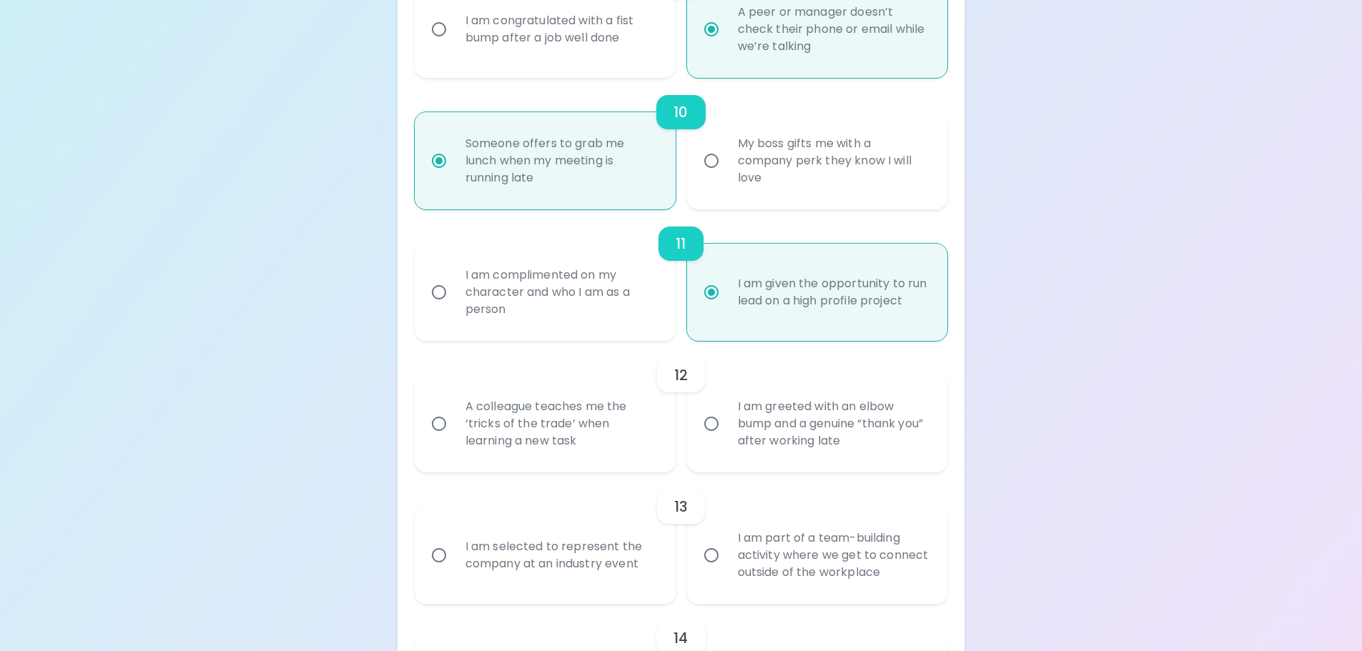
radio input "false"
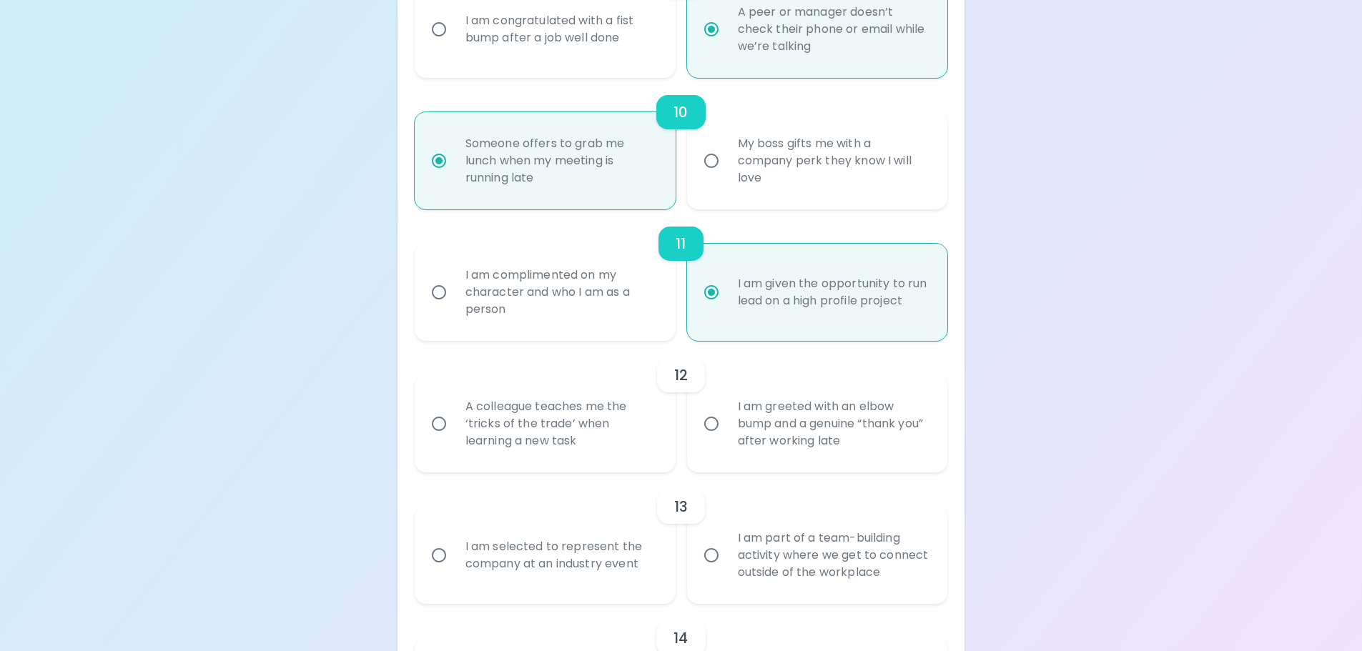
radio input "false"
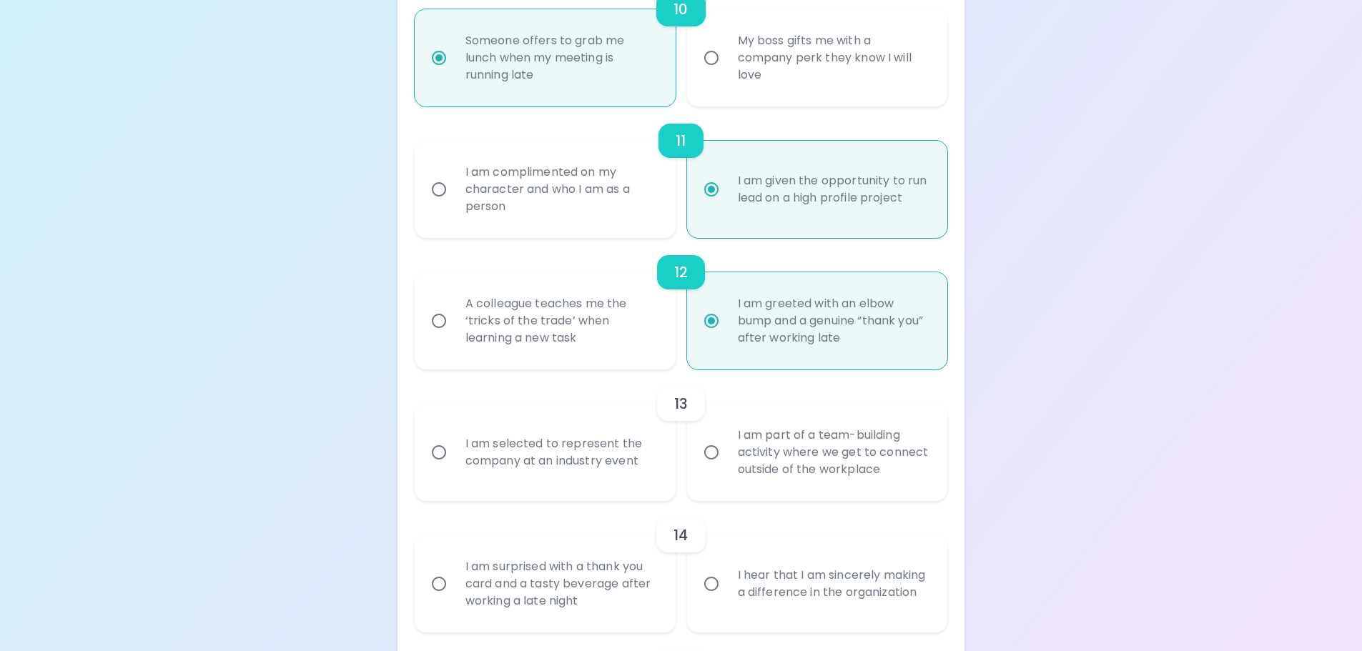
scroll to position [1563, 0]
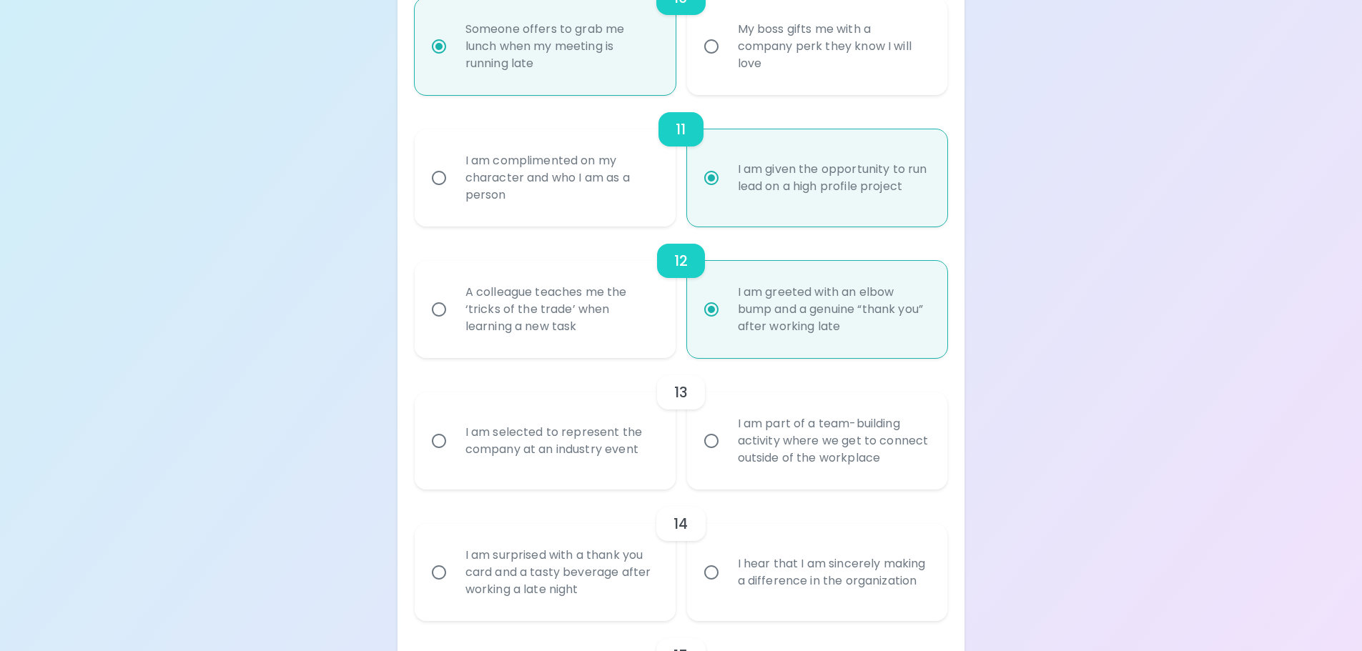
radio input "true"
click at [568, 459] on div "I am selected to represent the company at an industry event" at bounding box center [561, 441] width 214 height 69
click at [454, 456] on input "I am selected to represent the company at an industry event" at bounding box center [439, 441] width 30 height 30
radio input "false"
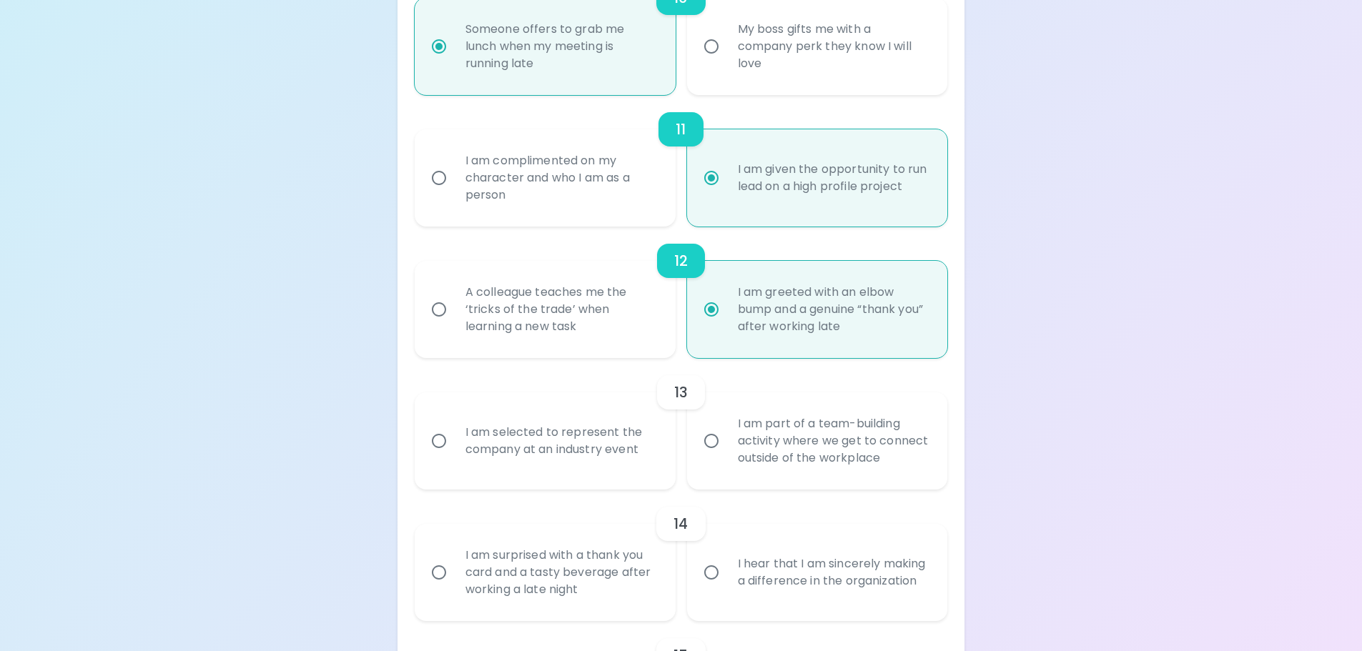
radio input "false"
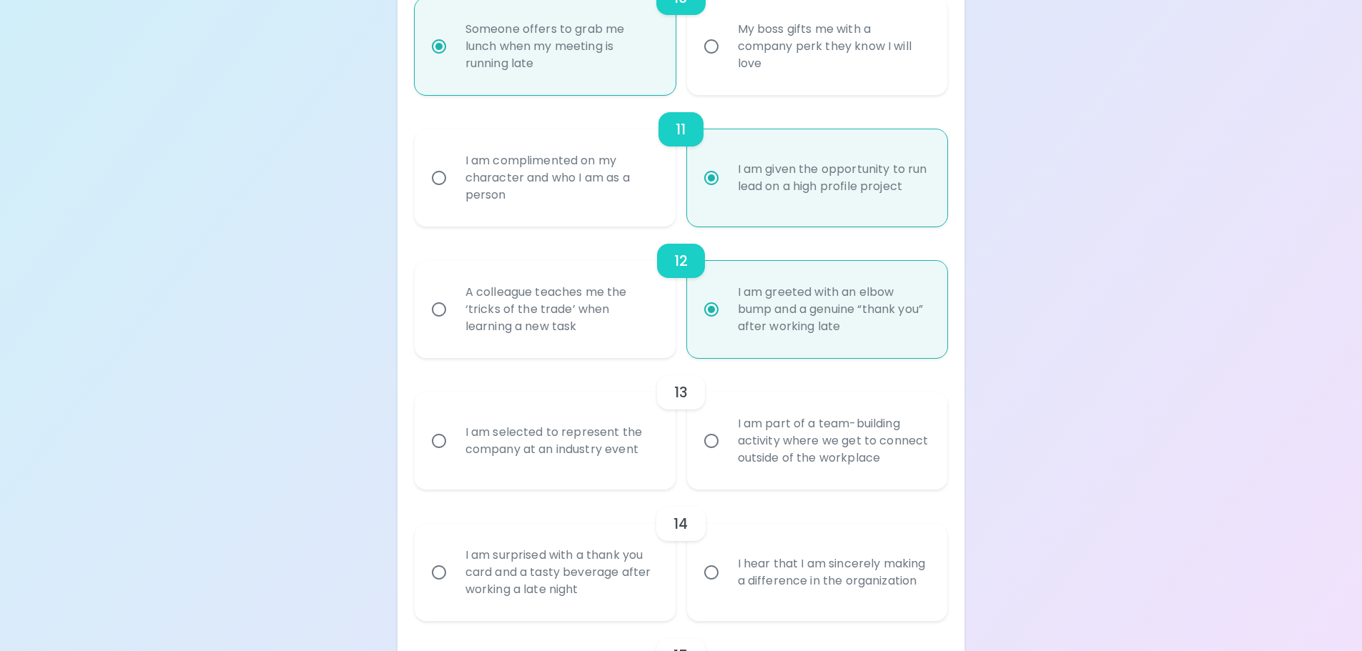
radio input "false"
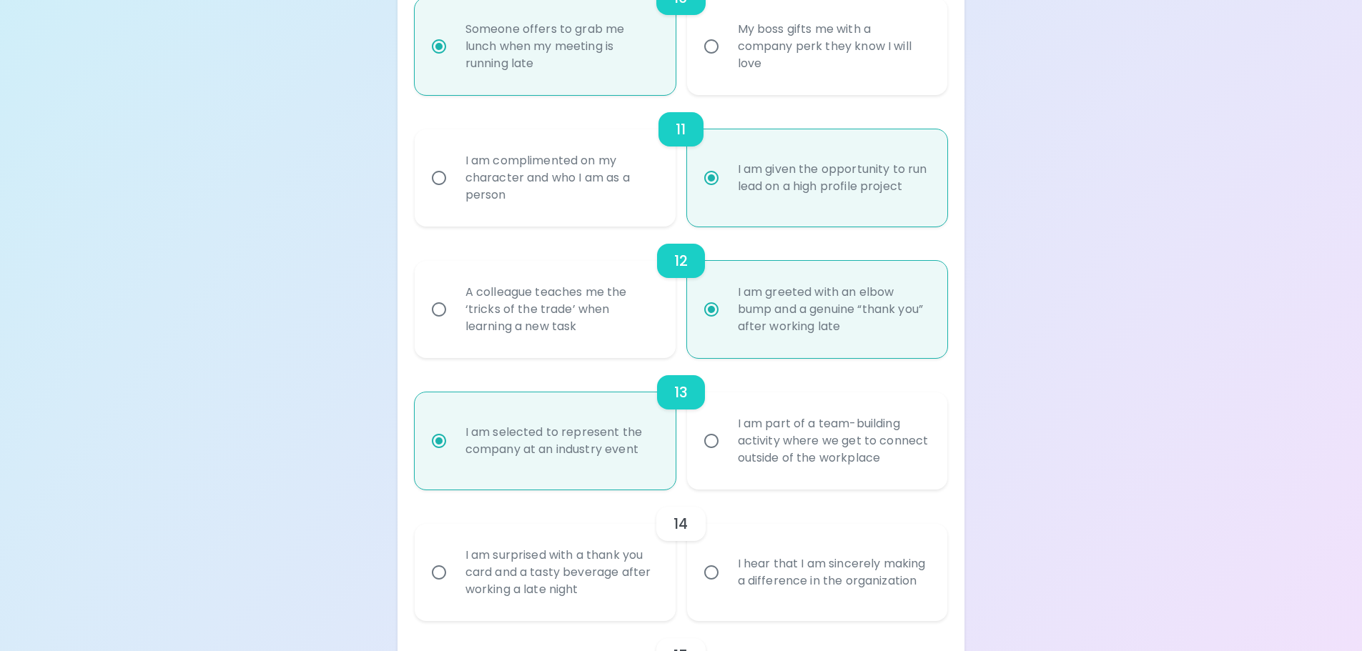
scroll to position [1677, 0]
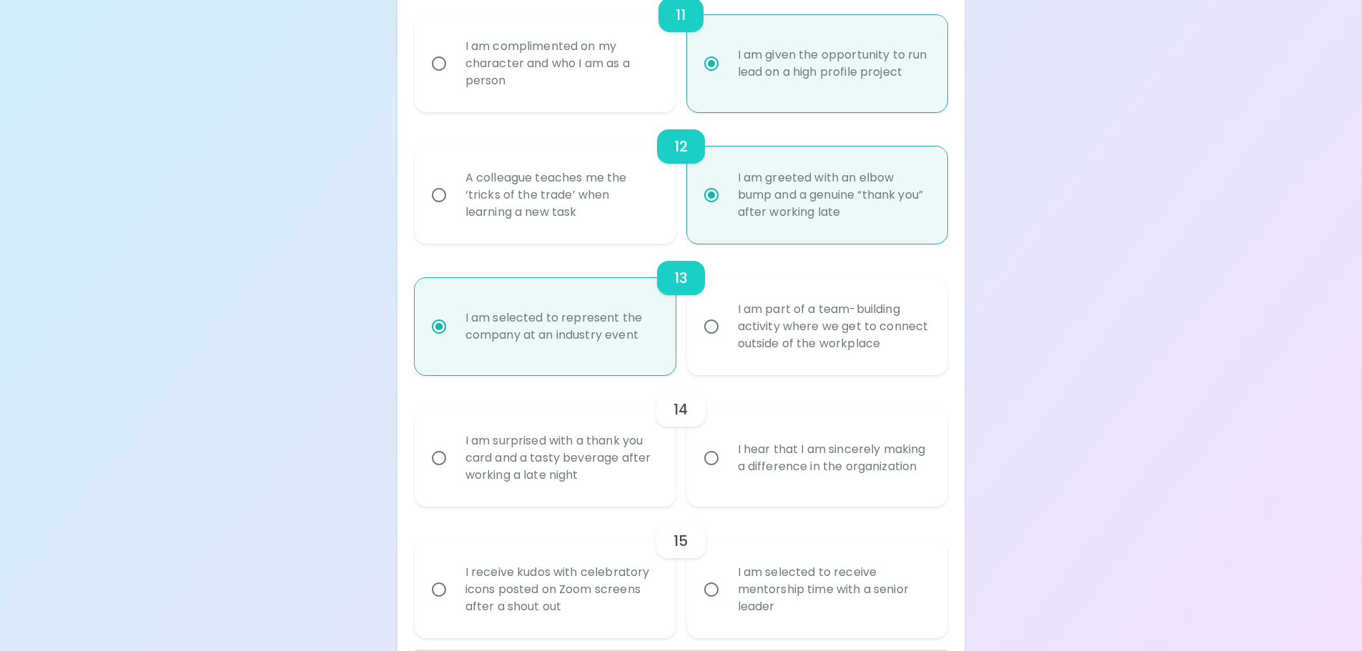
radio input "true"
click at [837, 478] on div "I hear that I am sincerely making a difference in the organization" at bounding box center [833, 458] width 214 height 69
click at [726, 473] on input "I hear that I am sincerely making a difference in the organization" at bounding box center [711, 458] width 30 height 30
radio input "false"
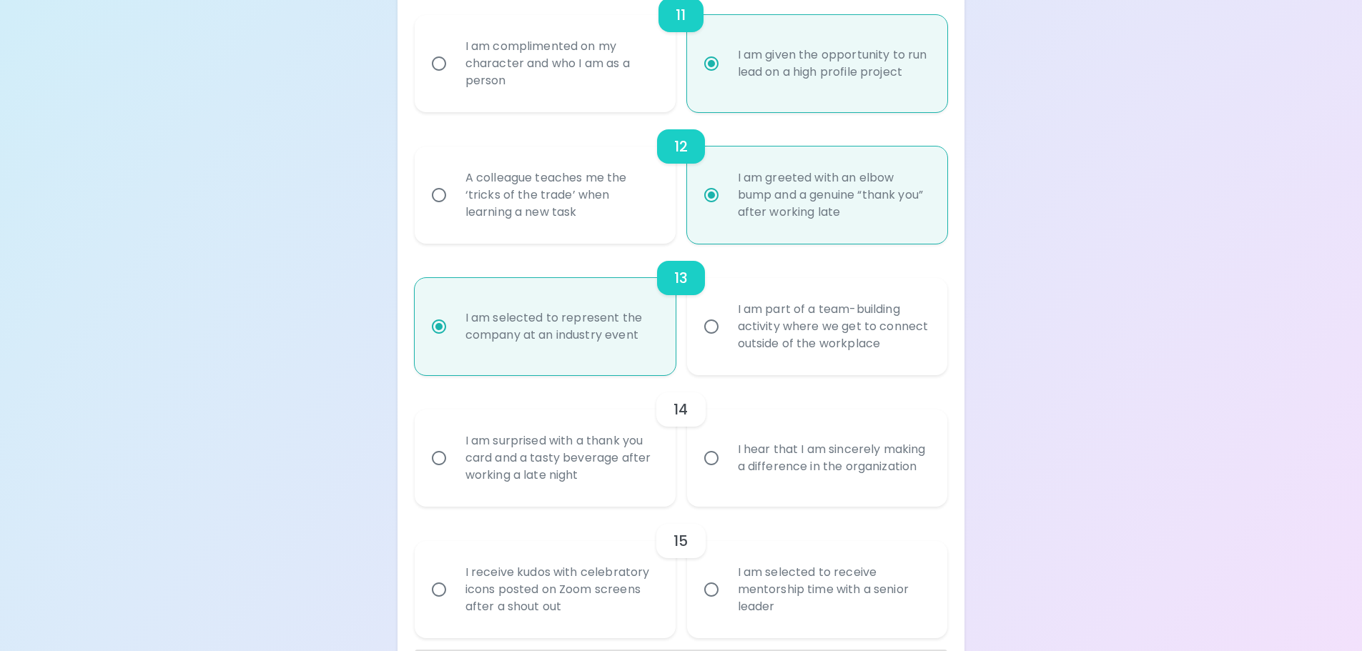
radio input "false"
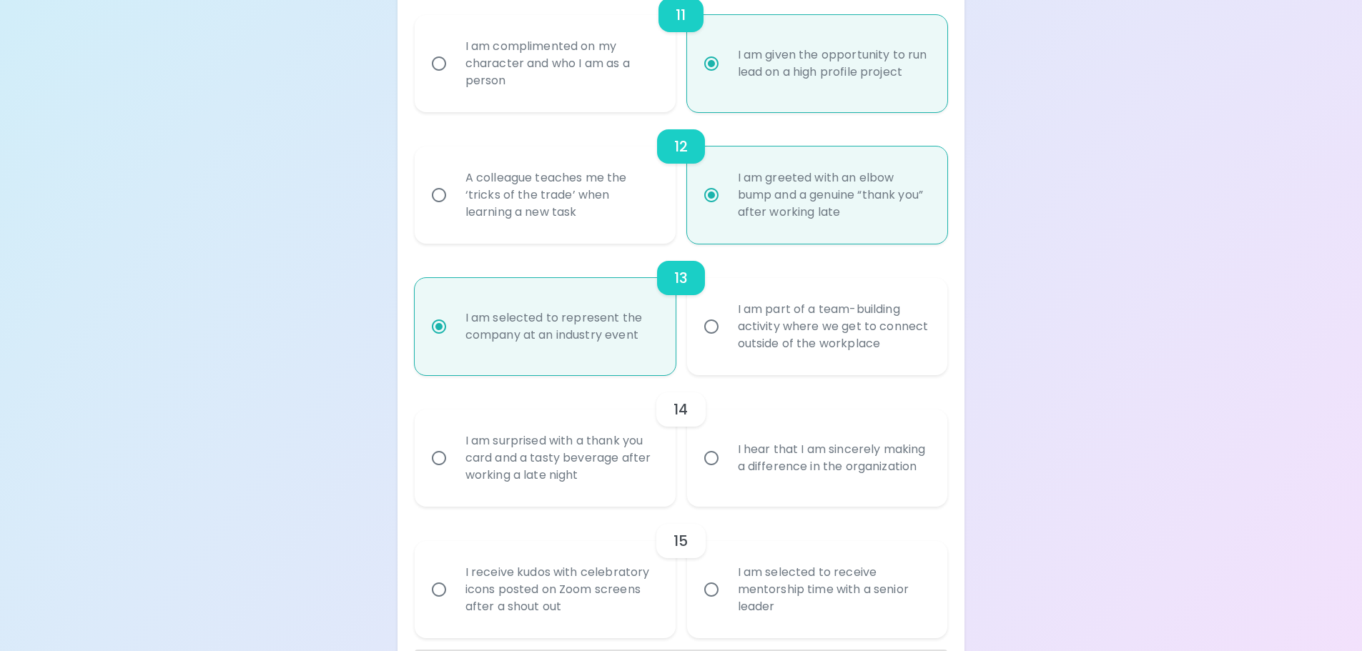
radio input "false"
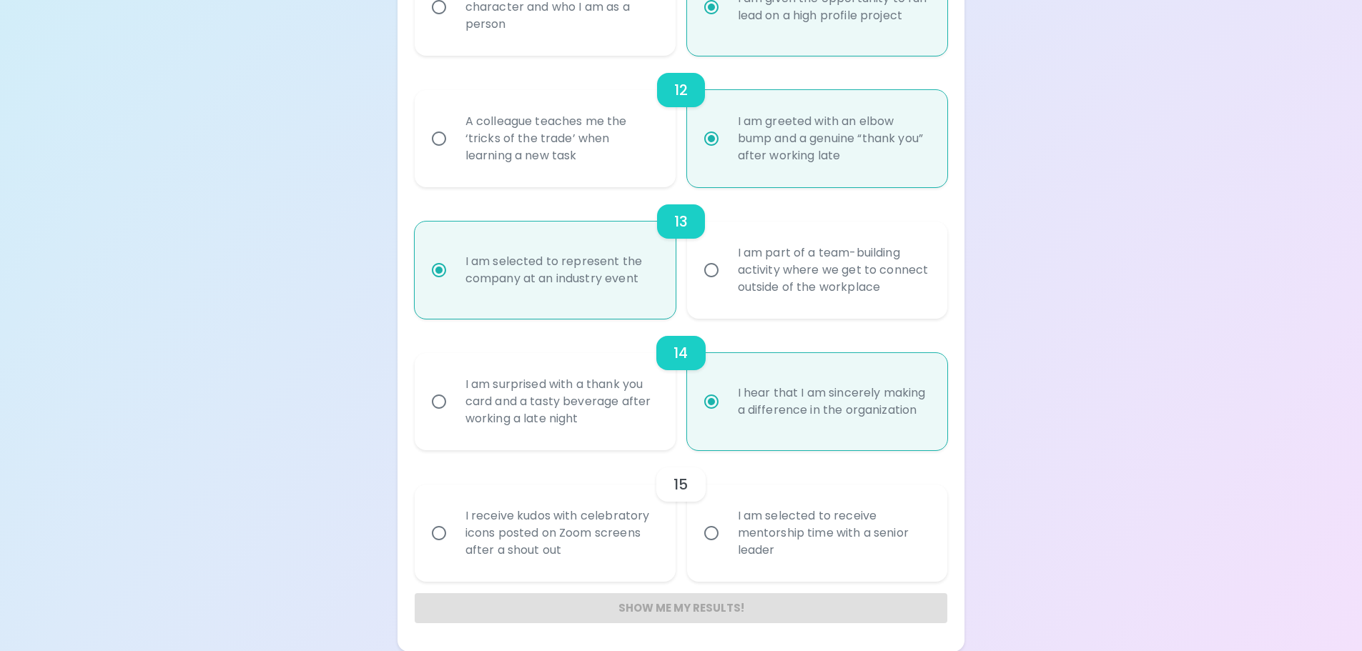
scroll to position [1735, 0]
radio input "true"
click at [807, 546] on div "I am selected to receive mentorship time with a senior leader" at bounding box center [833, 533] width 214 height 86
click at [726, 546] on input "I am selected to receive mentorship time with a senior leader" at bounding box center [711, 533] width 30 height 30
radio input "false"
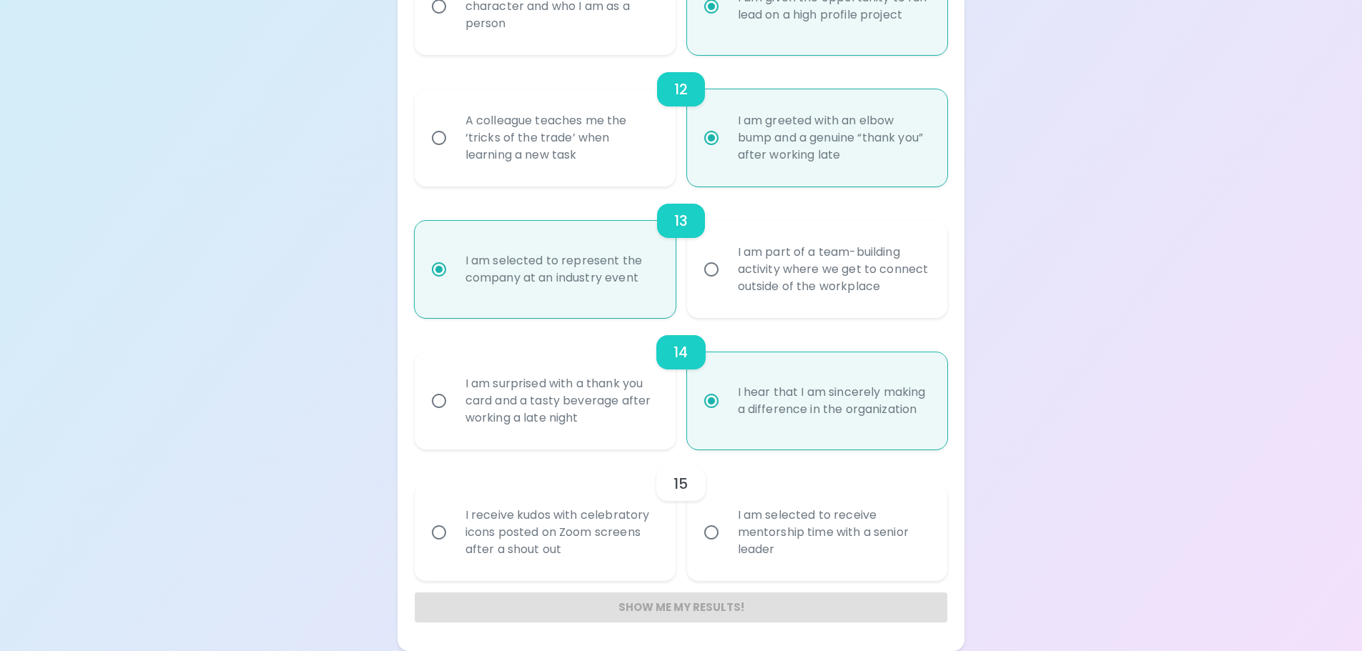
radio input "false"
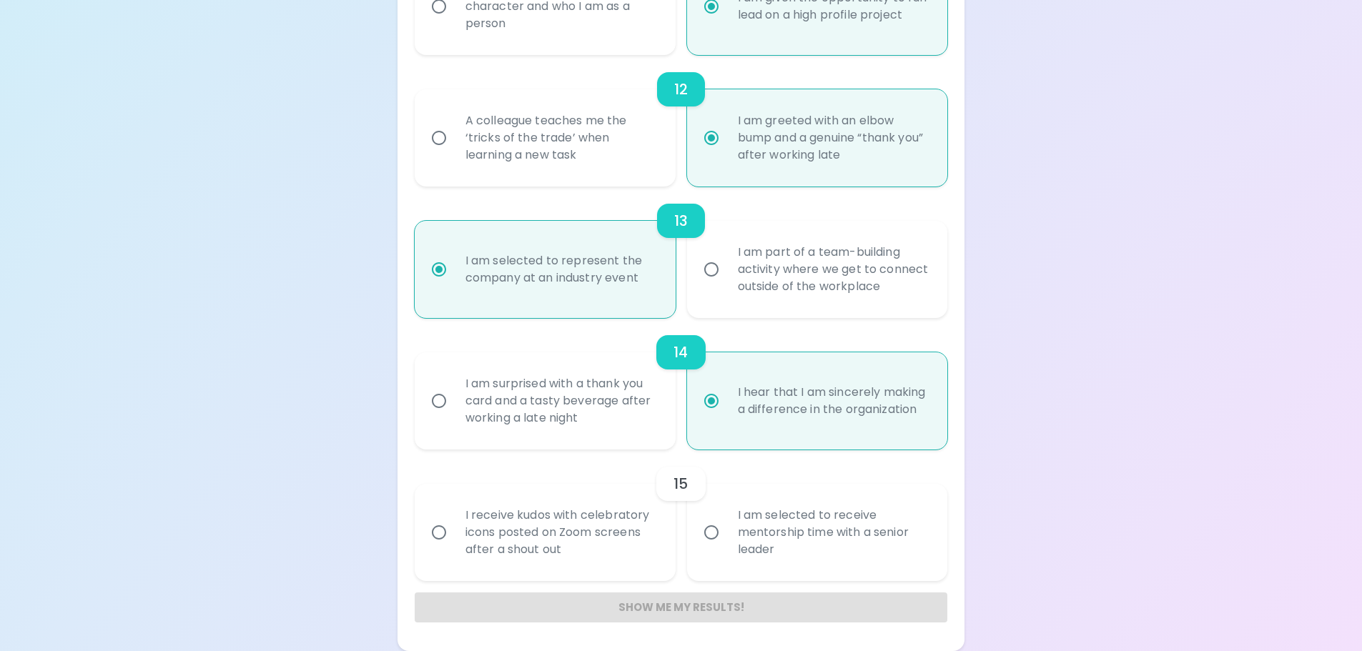
radio input "false"
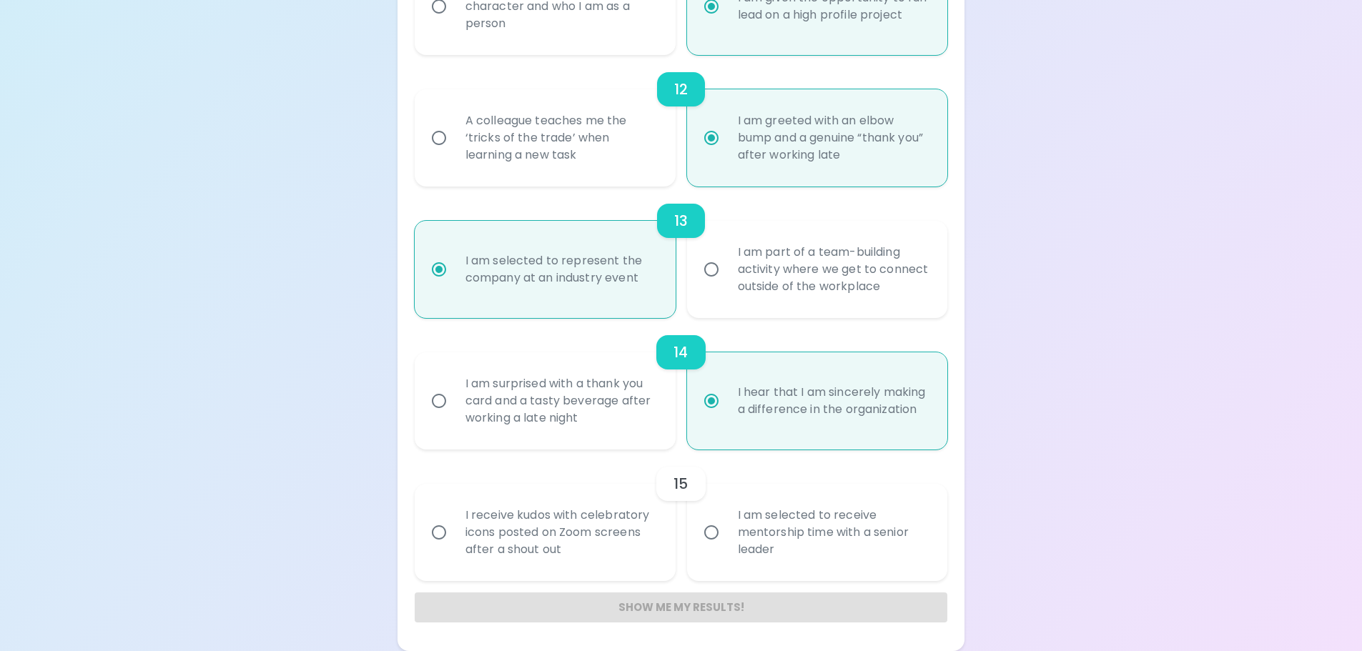
radio input "false"
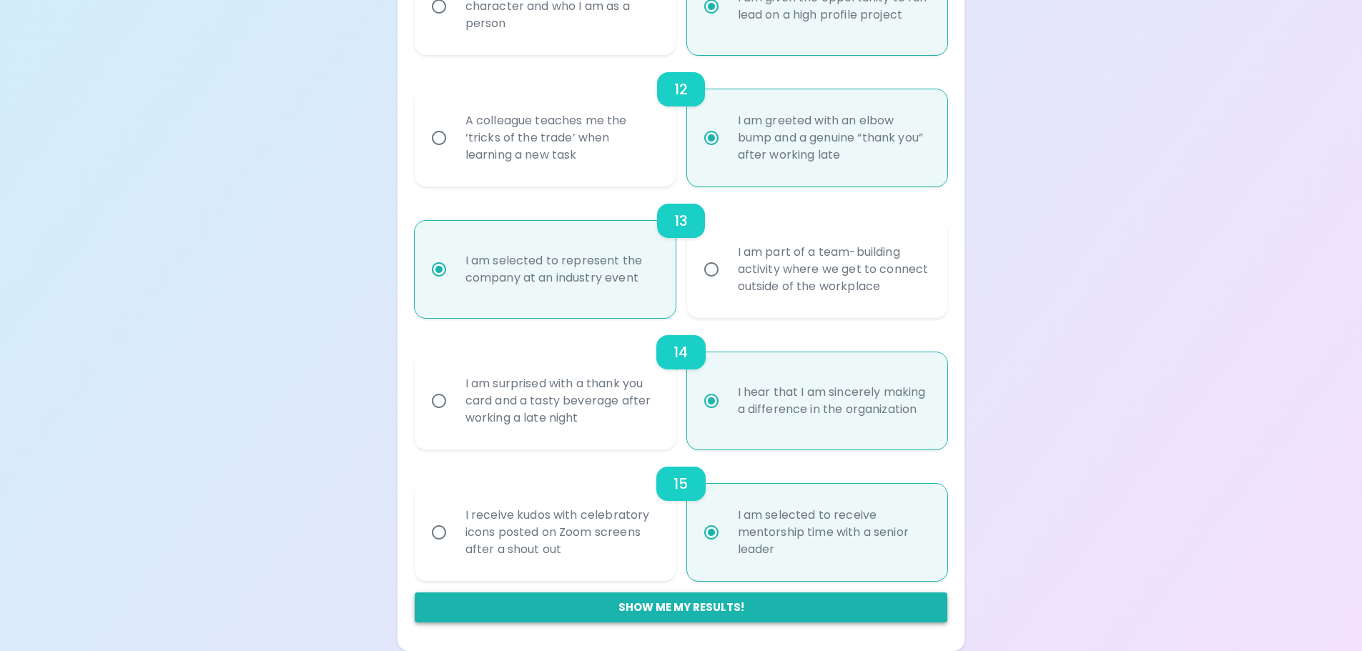
radio input "true"
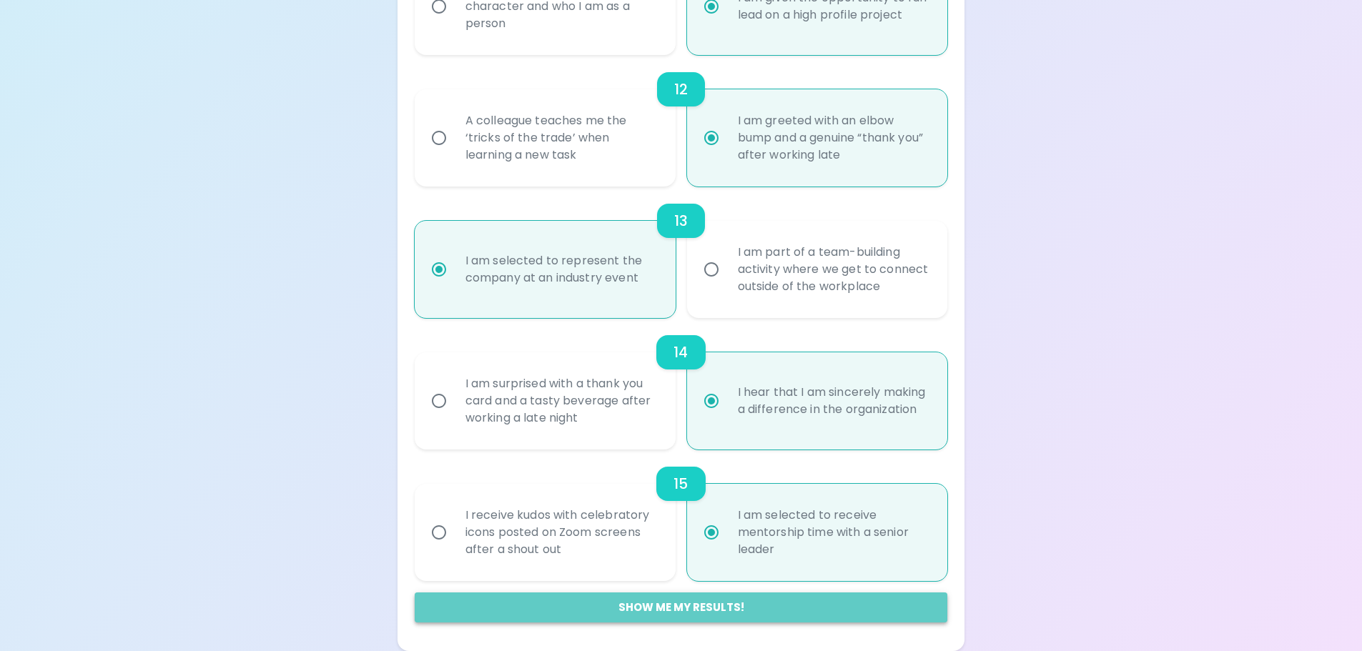
click at [752, 603] on button "Show me my results!" at bounding box center [681, 608] width 533 height 30
radio input "false"
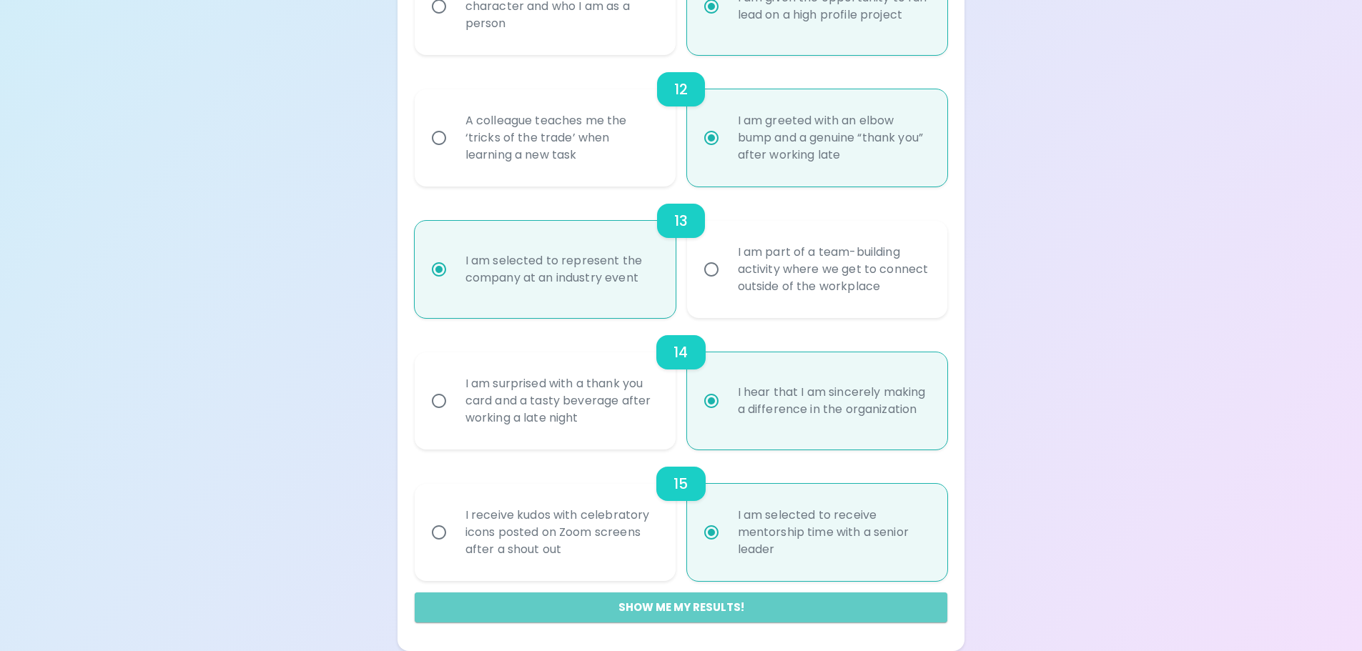
radio input "false"
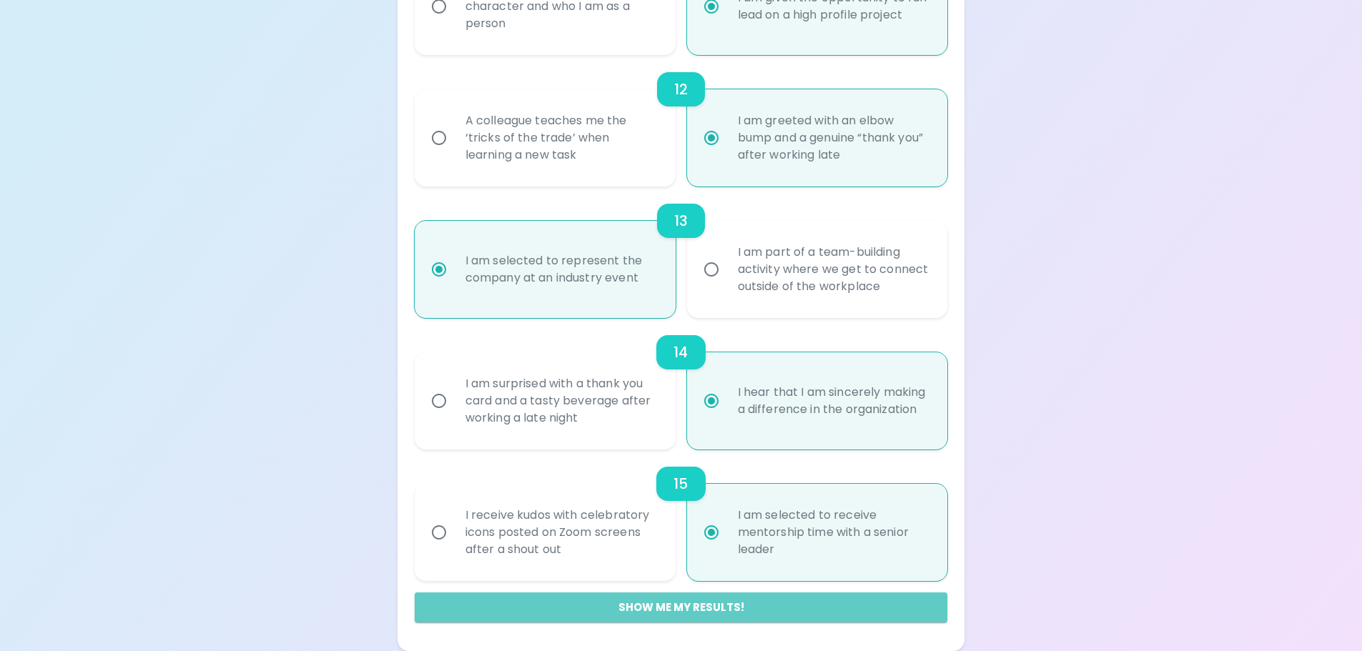
radio input "false"
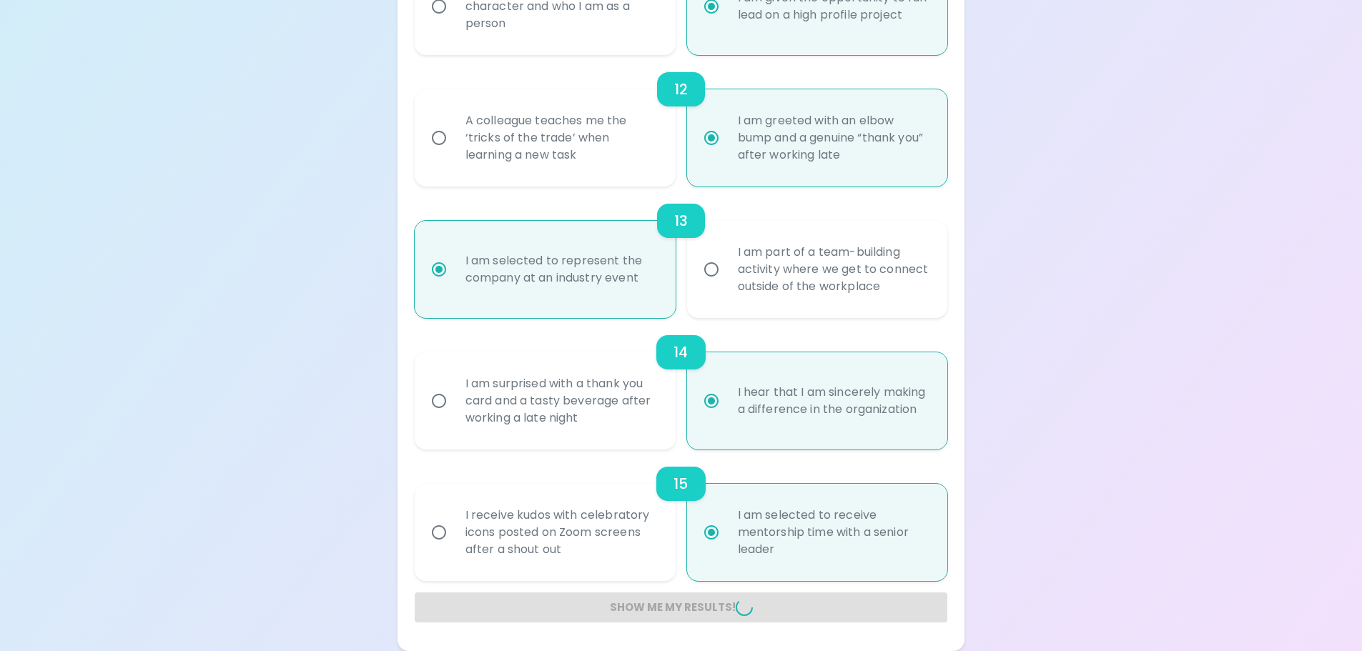
radio input "false"
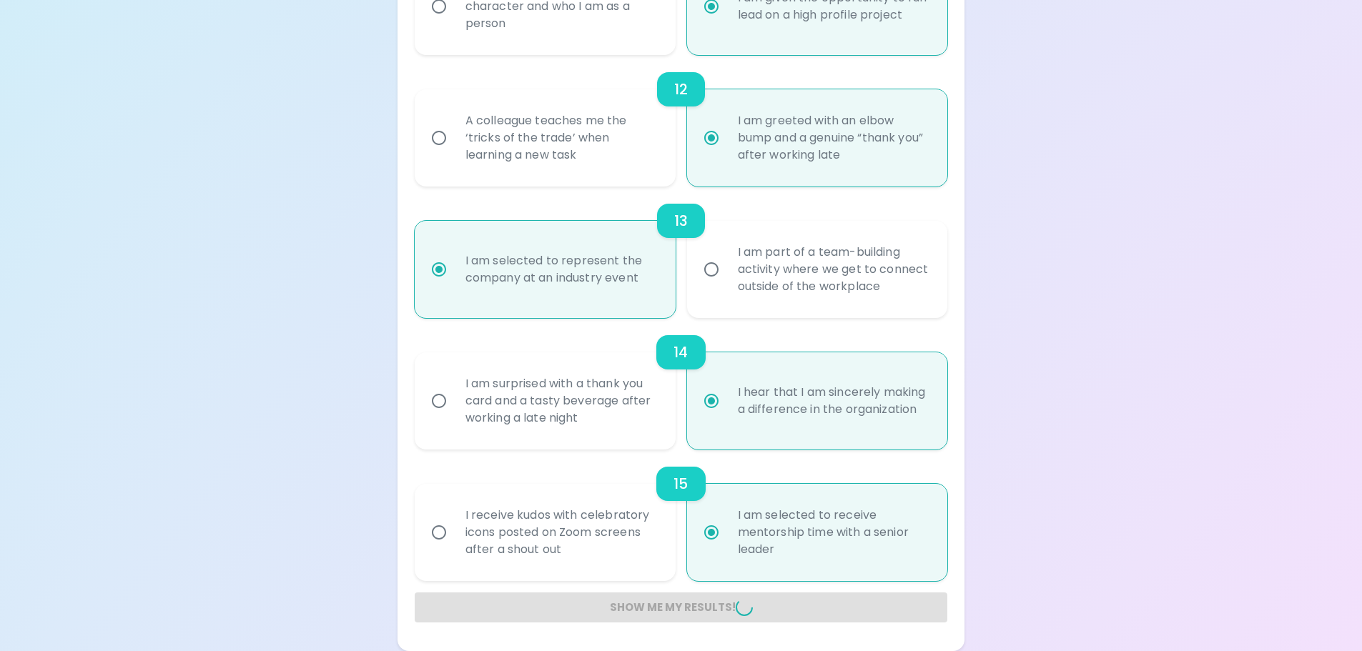
radio input "false"
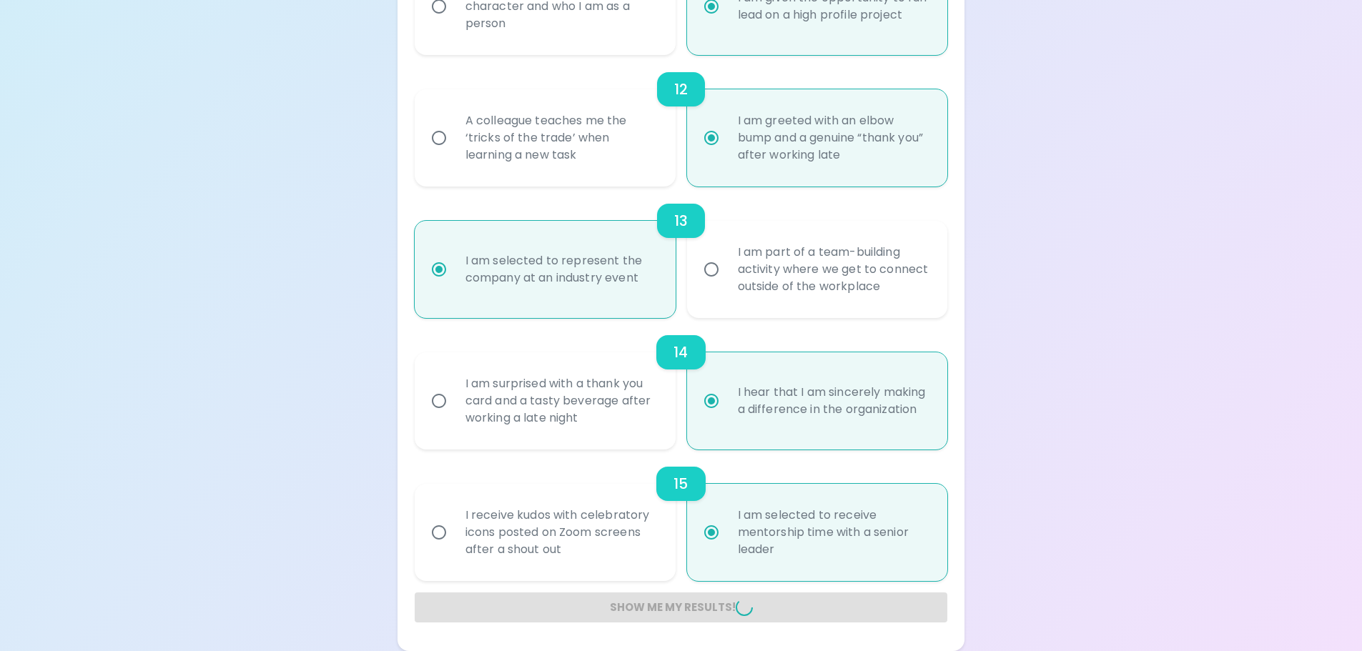
radio input "false"
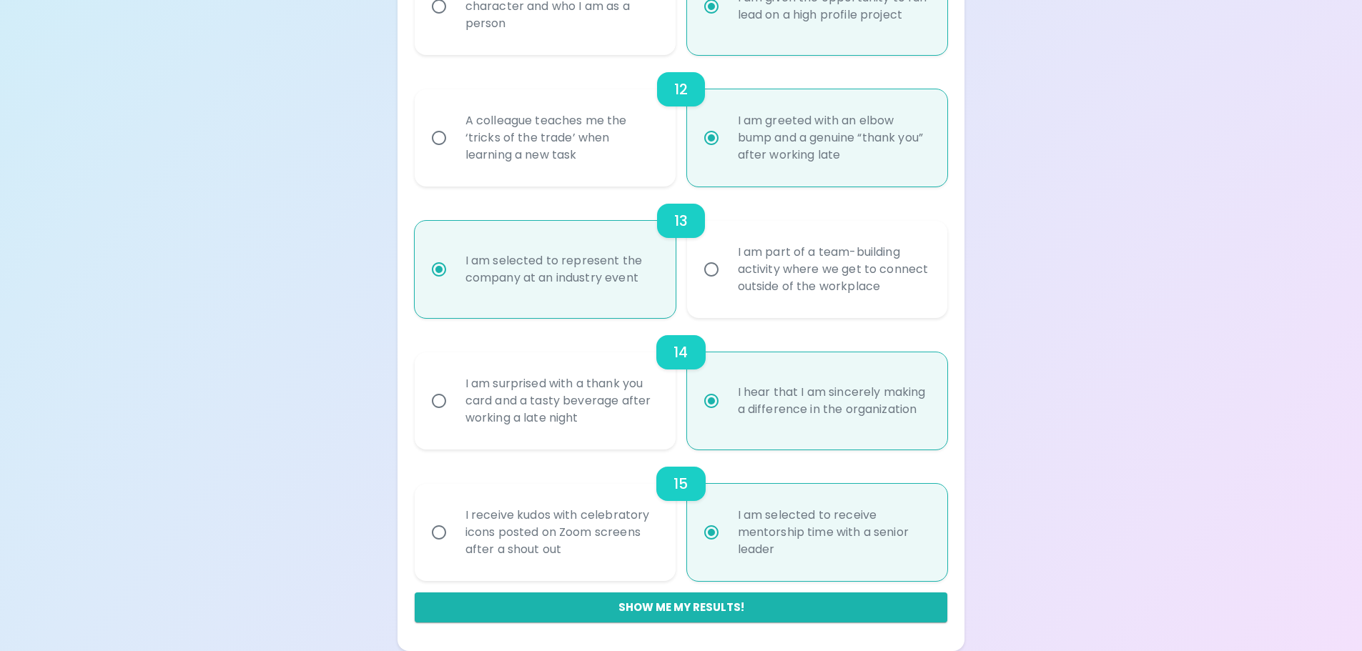
scroll to position [270, 0]
